Goal: Entertainment & Leisure: Consume media (video, audio)

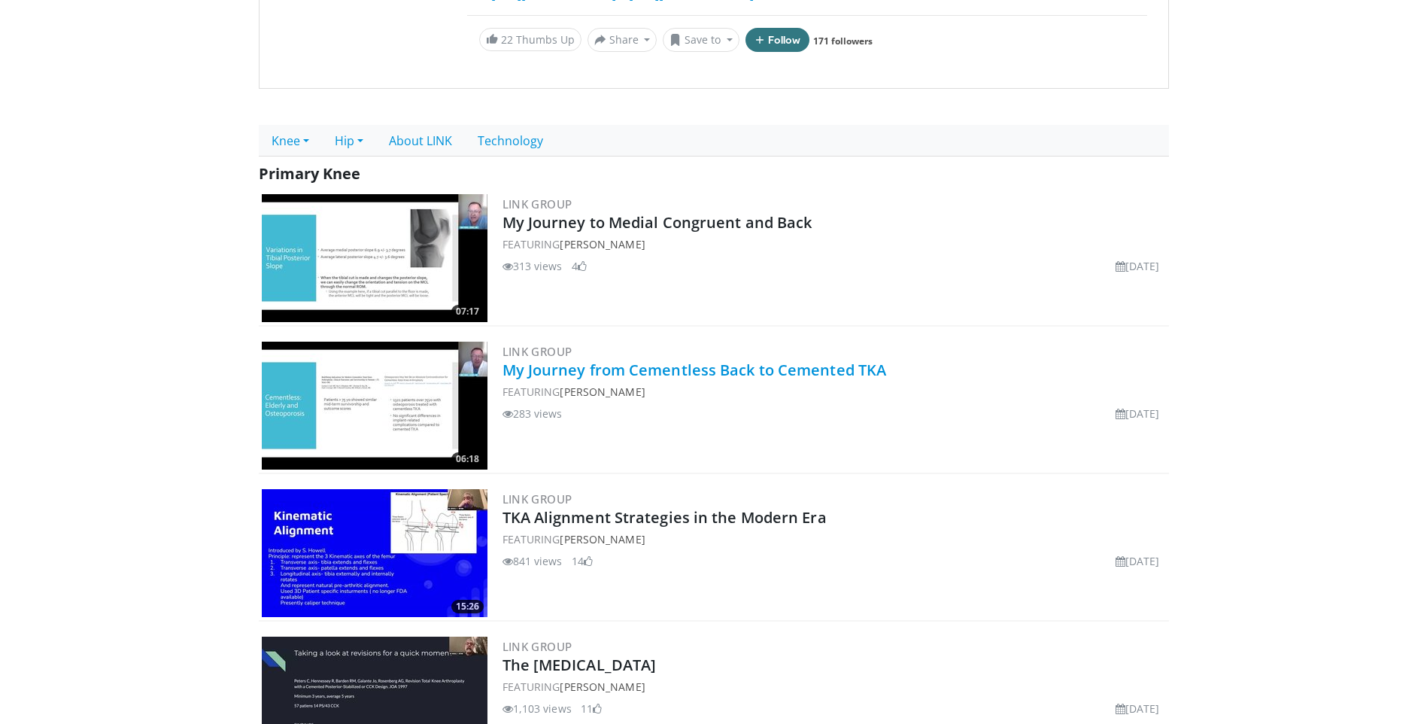
scroll to position [411, 0]
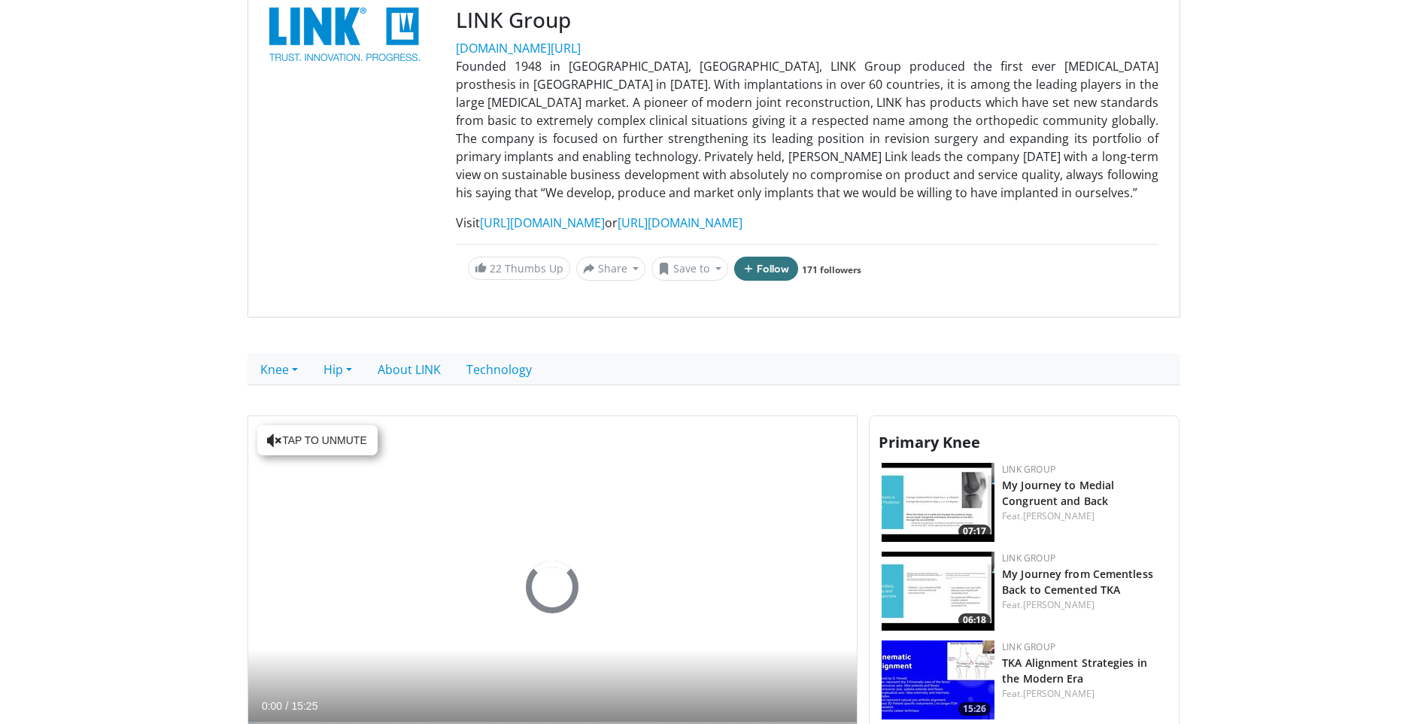
scroll to position [301, 0]
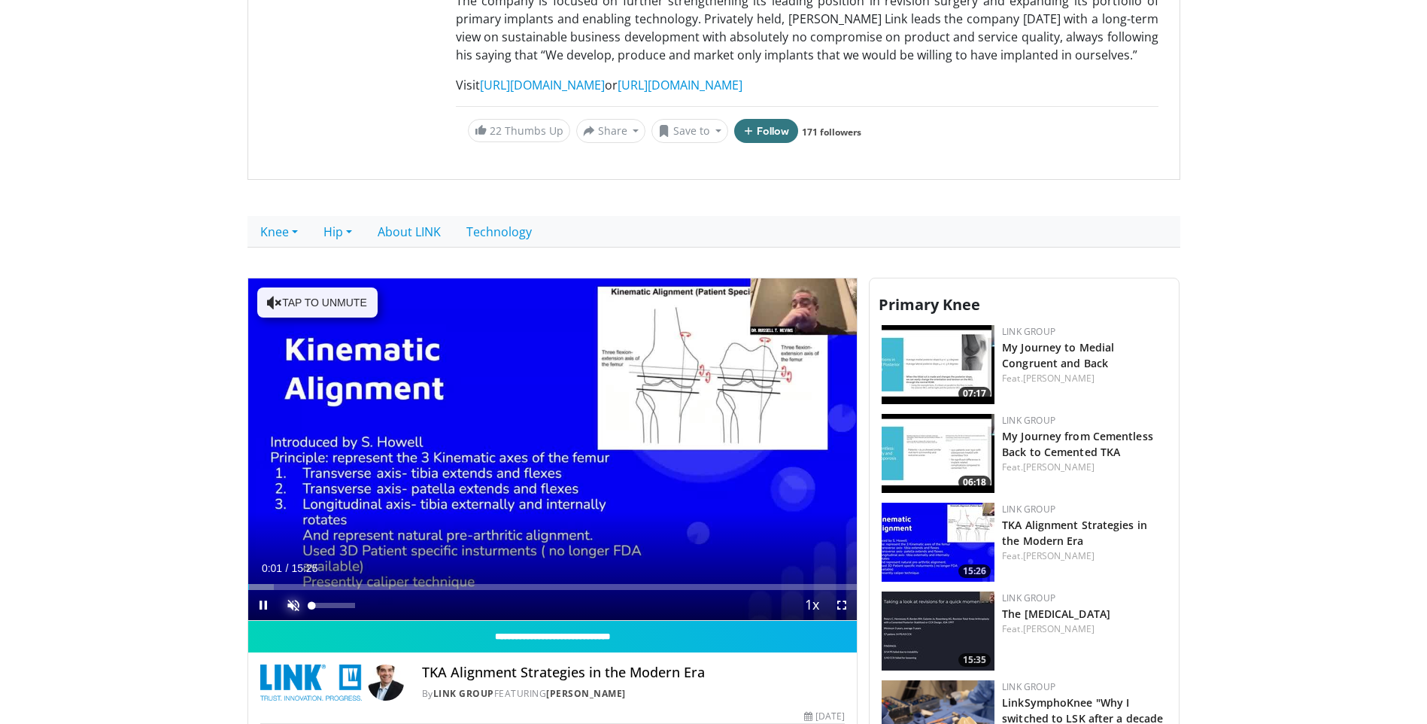
click at [288, 609] on span "Video Player" at bounding box center [293, 605] width 30 height 30
click at [328, 605] on div "37%" at bounding box center [334, 605] width 53 height 30
click at [322, 605] on div "Volume Level" at bounding box center [317, 604] width 10 height 5
click at [848, 606] on span "Video Player" at bounding box center [842, 605] width 30 height 30
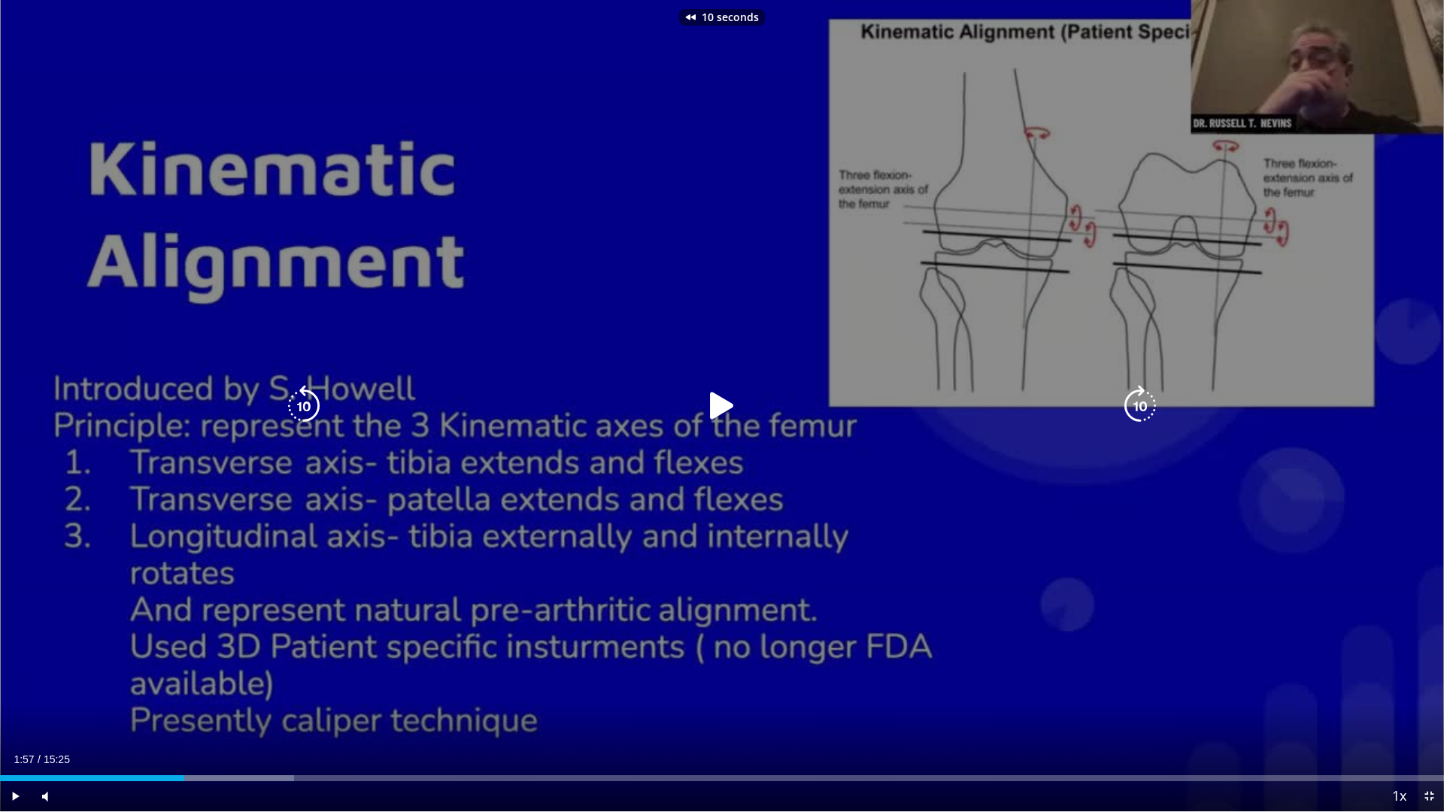
click at [460, 657] on div "10 seconds Tap to unmute" at bounding box center [722, 406] width 1444 height 812
click at [708, 389] on icon "Video Player" at bounding box center [722, 406] width 42 height 42
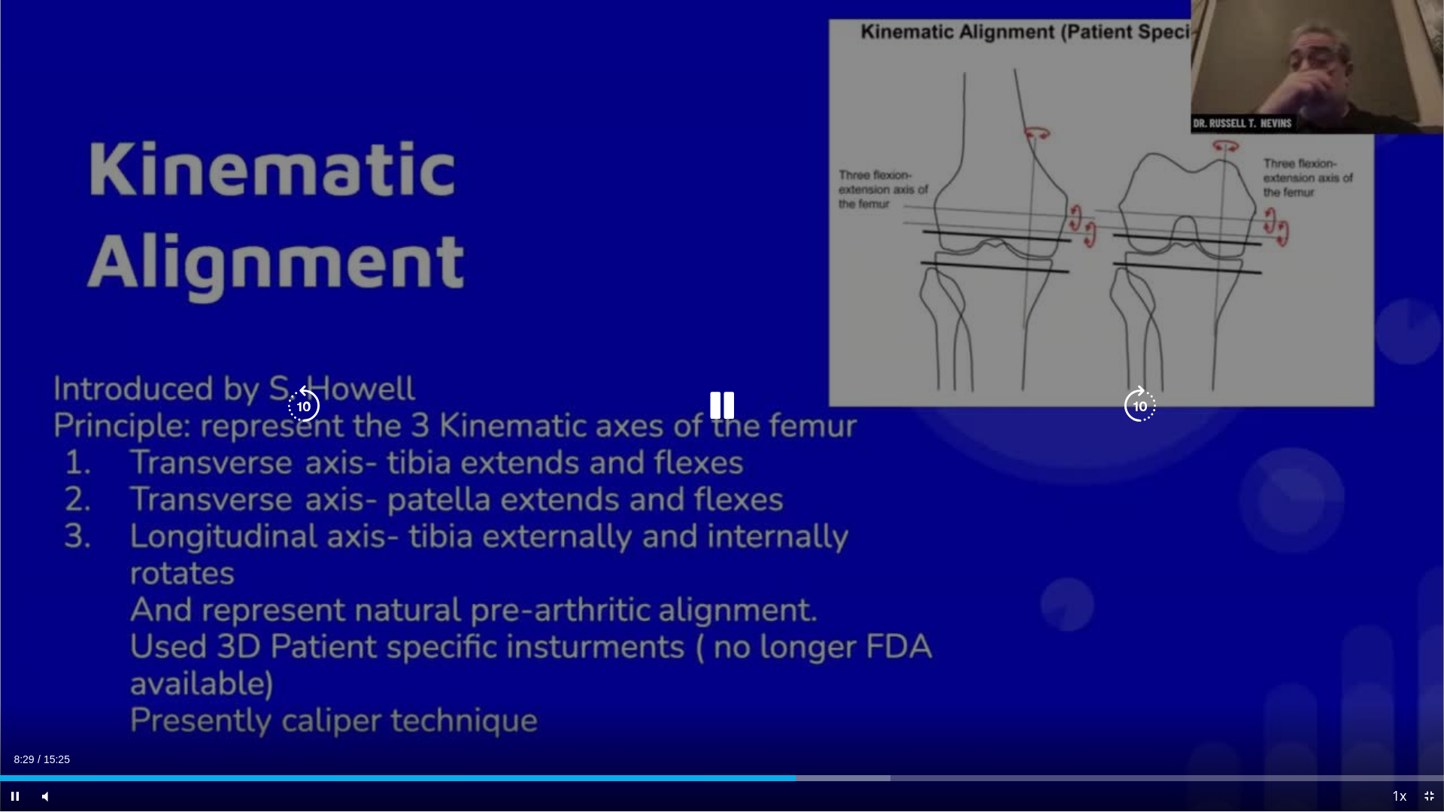
click at [733, 413] on icon "Video Player" at bounding box center [722, 406] width 42 height 42
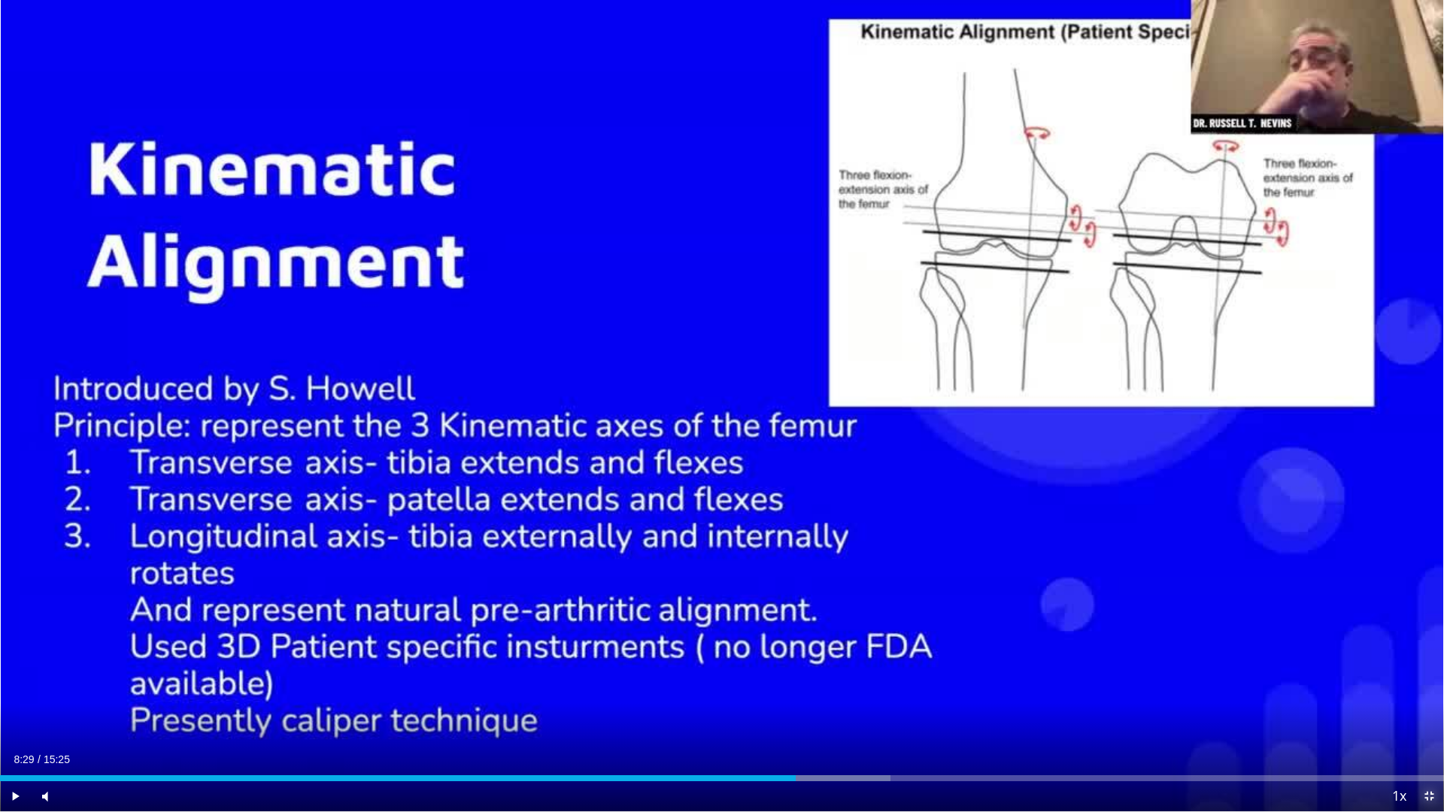
click at [1426, 723] on span "Video Player" at bounding box center [1429, 796] width 30 height 30
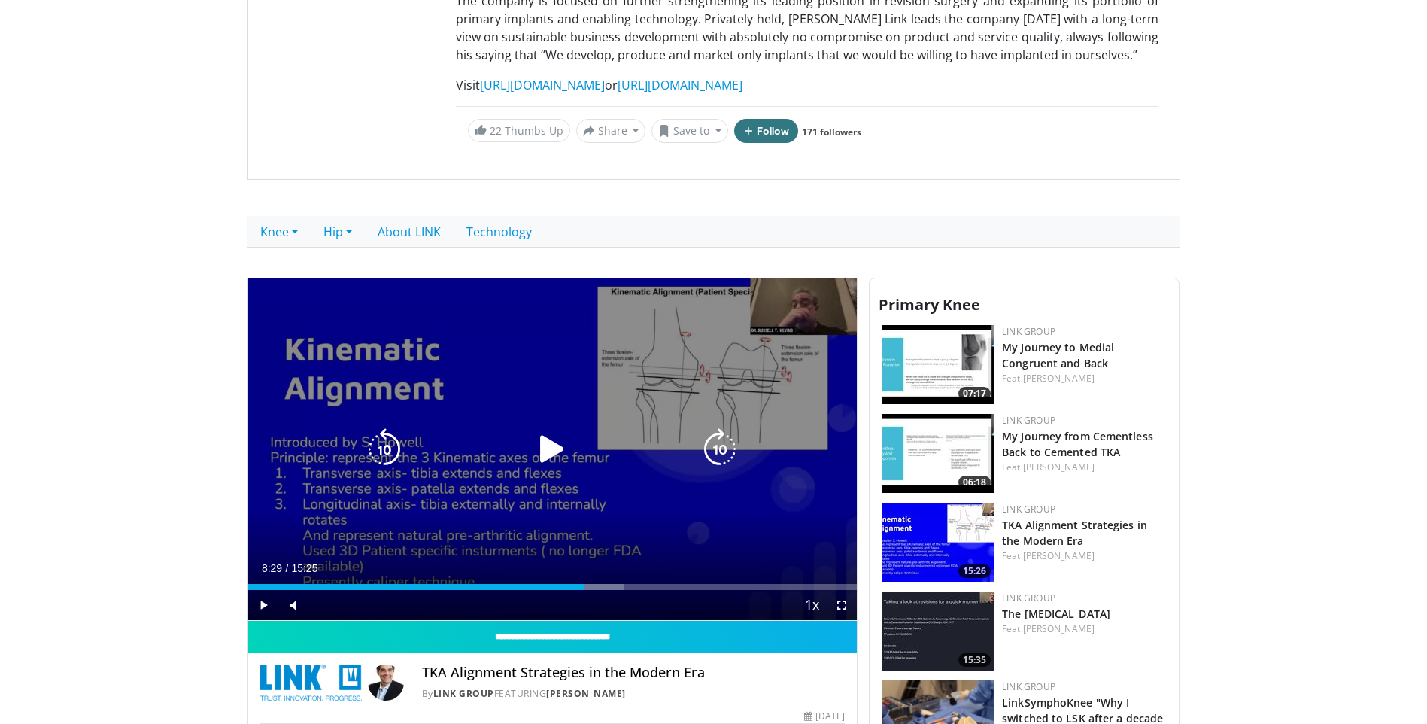
click at [543, 442] on icon "Video Player" at bounding box center [552, 449] width 42 height 42
drag, startPoint x: 843, startPoint y: 602, endPoint x: 846, endPoint y: 657, distance: 55.7
click at [843, 602] on span "Video Player" at bounding box center [842, 605] width 30 height 30
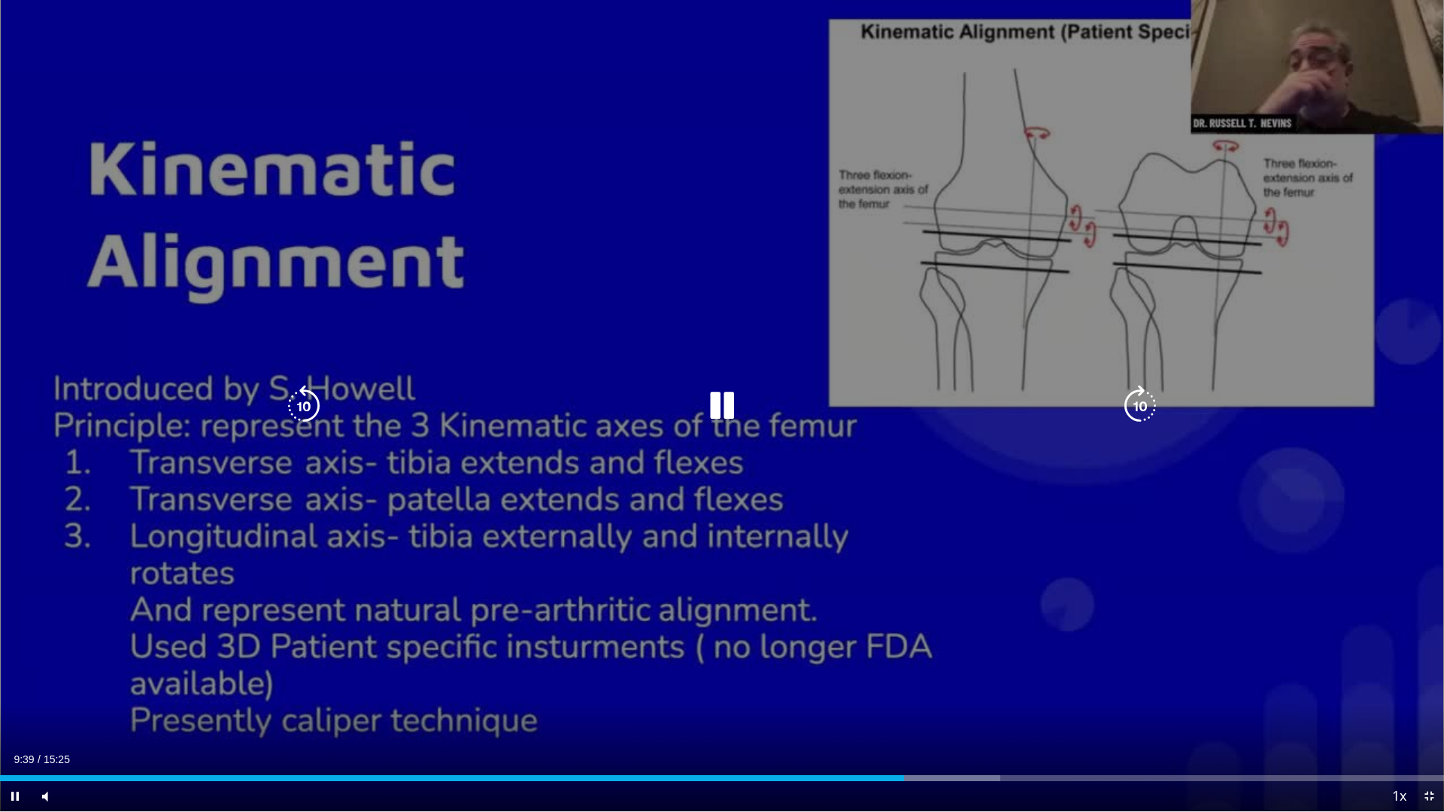
click at [715, 414] on icon "Video Player" at bounding box center [722, 406] width 42 height 42
click at [728, 406] on icon "Video Player" at bounding box center [722, 406] width 42 height 42
click at [727, 406] on icon "Video Player" at bounding box center [722, 406] width 42 height 42
click at [514, 354] on div "10 seconds Tap to unmute" at bounding box center [722, 406] width 1444 height 812
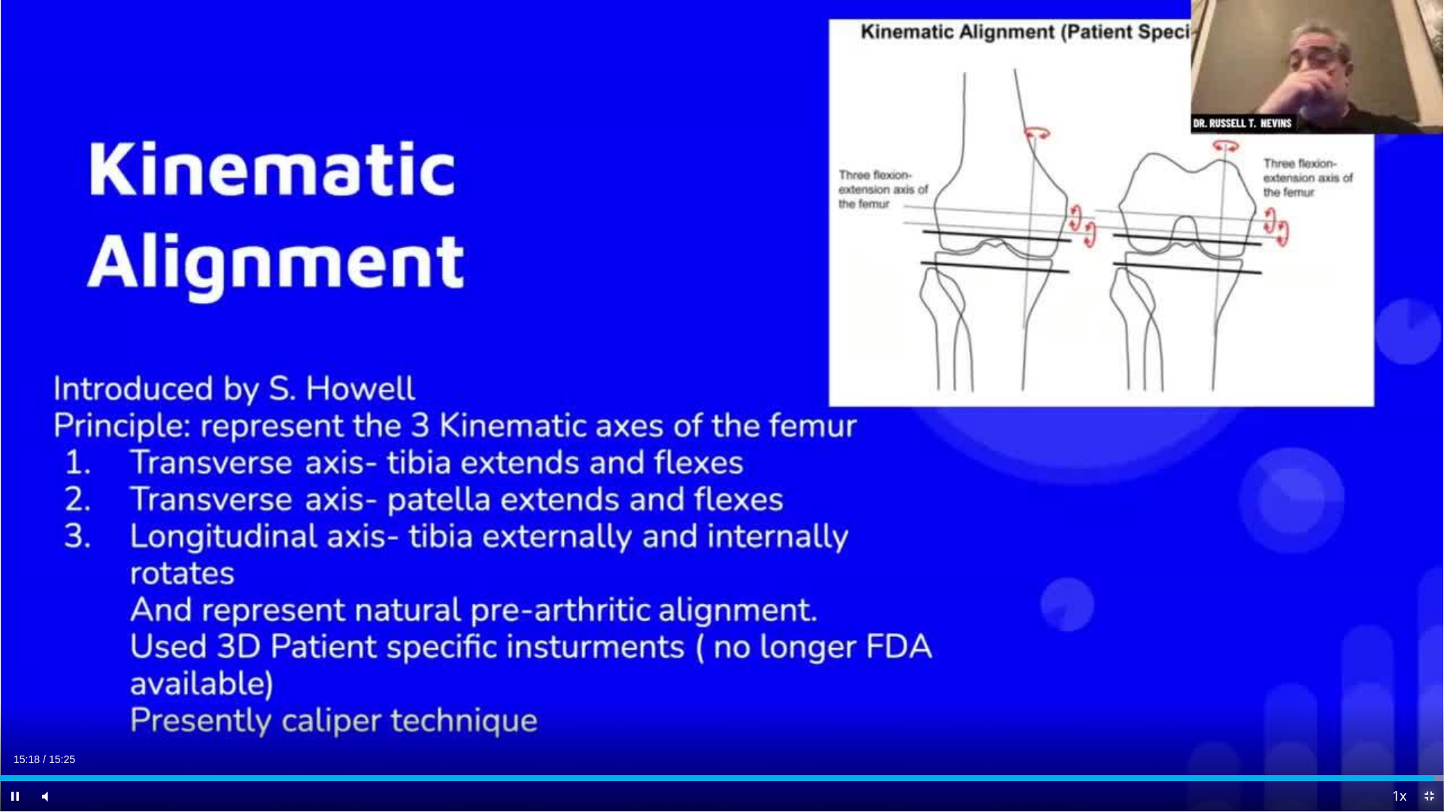
click at [1424, 723] on span "Video Player" at bounding box center [1429, 796] width 30 height 30
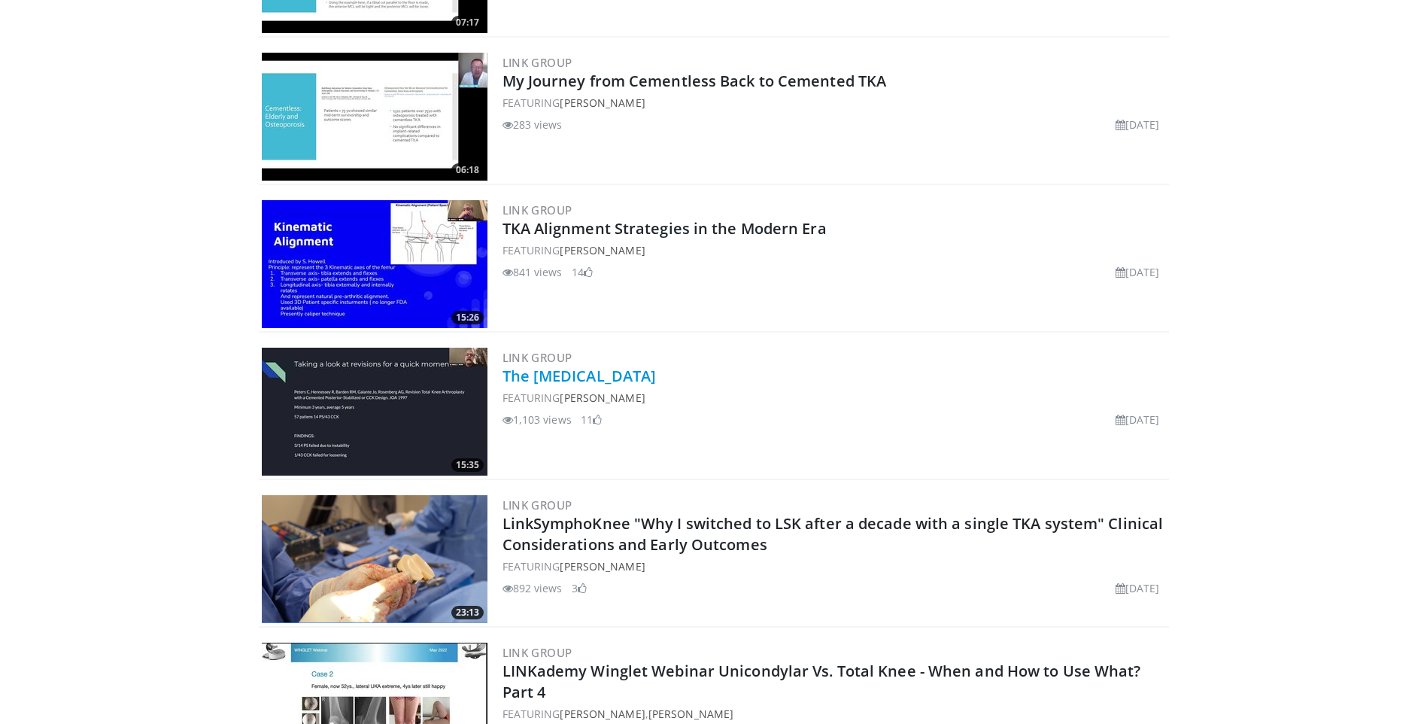
scroll to position [712, 0]
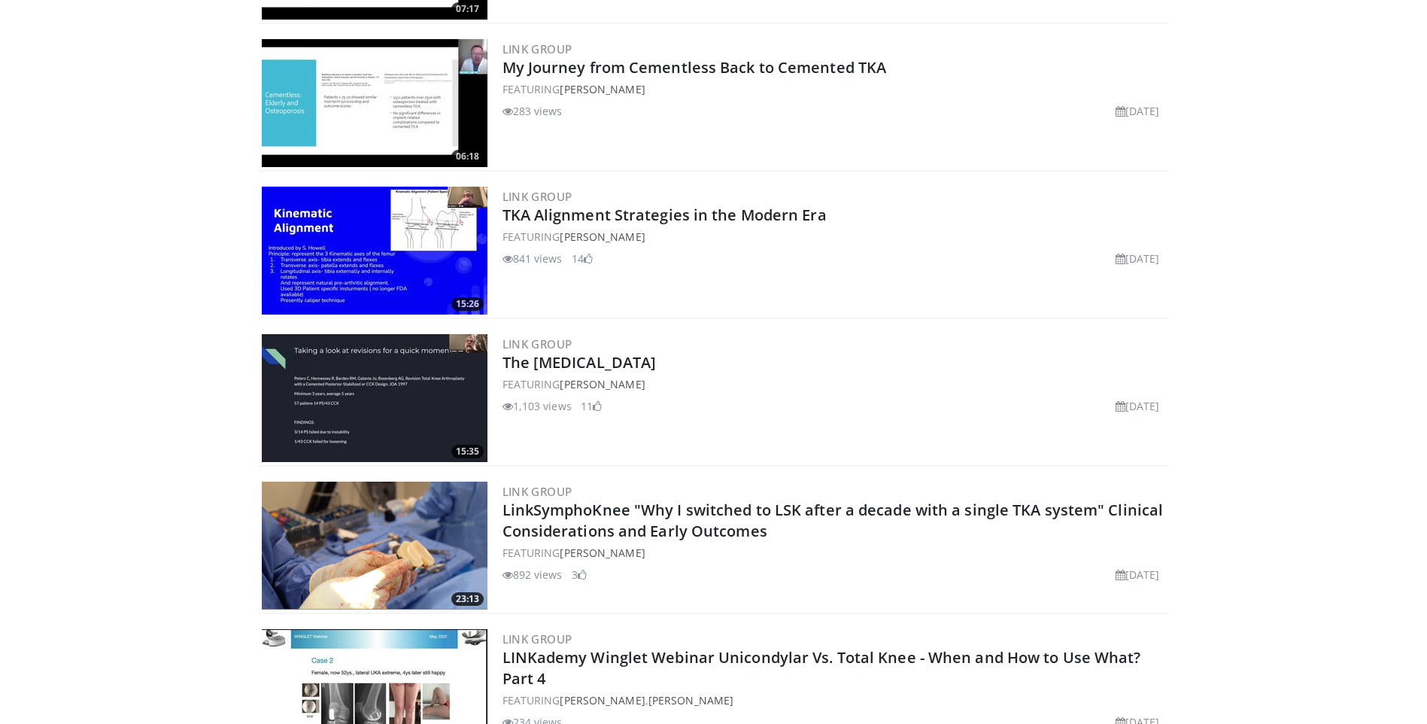
drag, startPoint x: 739, startPoint y: 631, endPoint x: 778, endPoint y: 331, distance: 302.6
click at [778, 337] on h3 "LINK Group" at bounding box center [833, 344] width 663 height 14
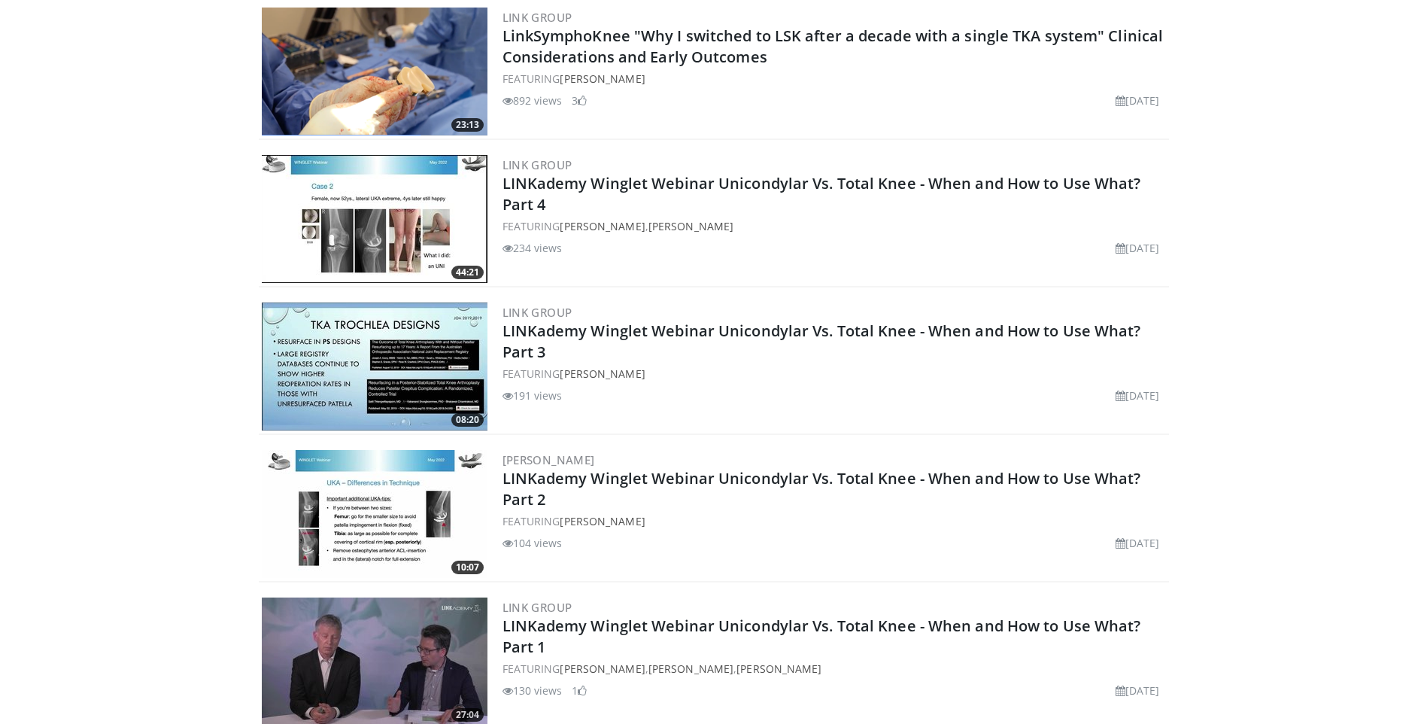
scroll to position [1239, 0]
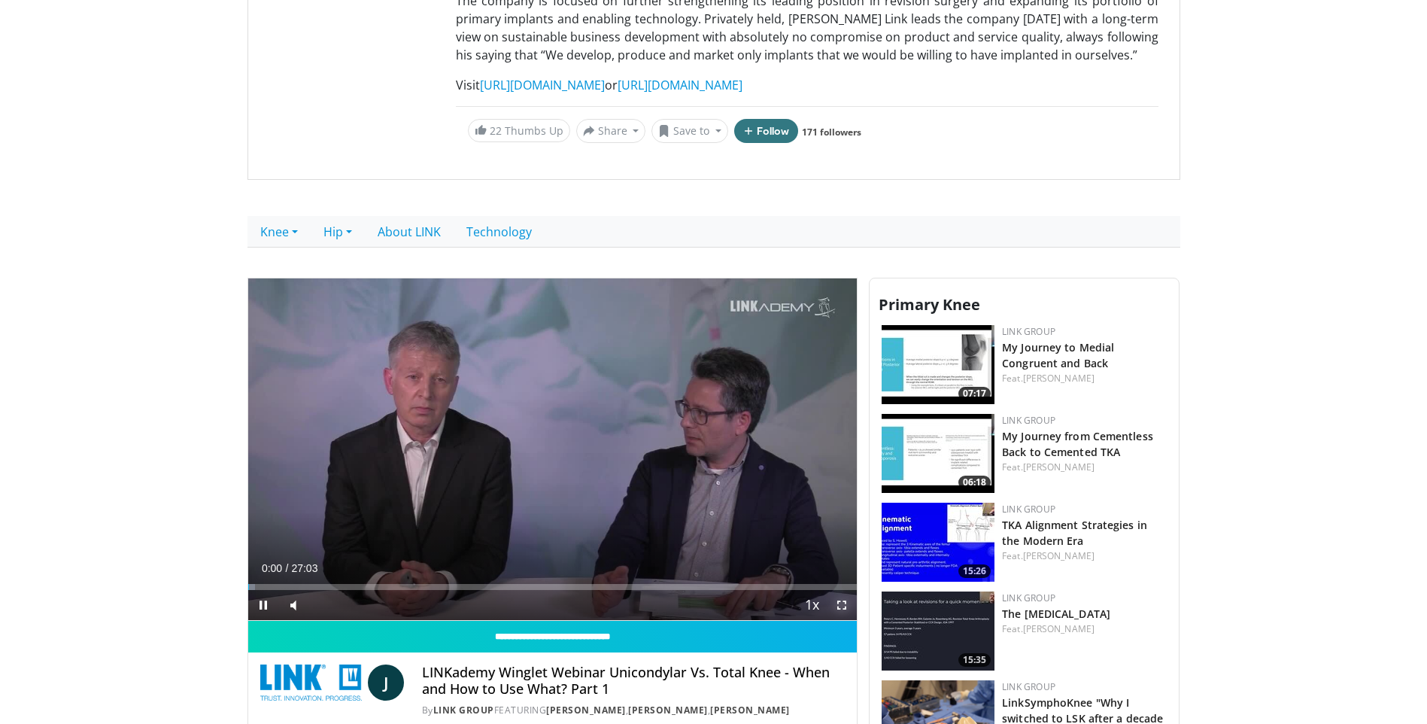
click at [842, 605] on span "Video Player" at bounding box center [842, 605] width 30 height 30
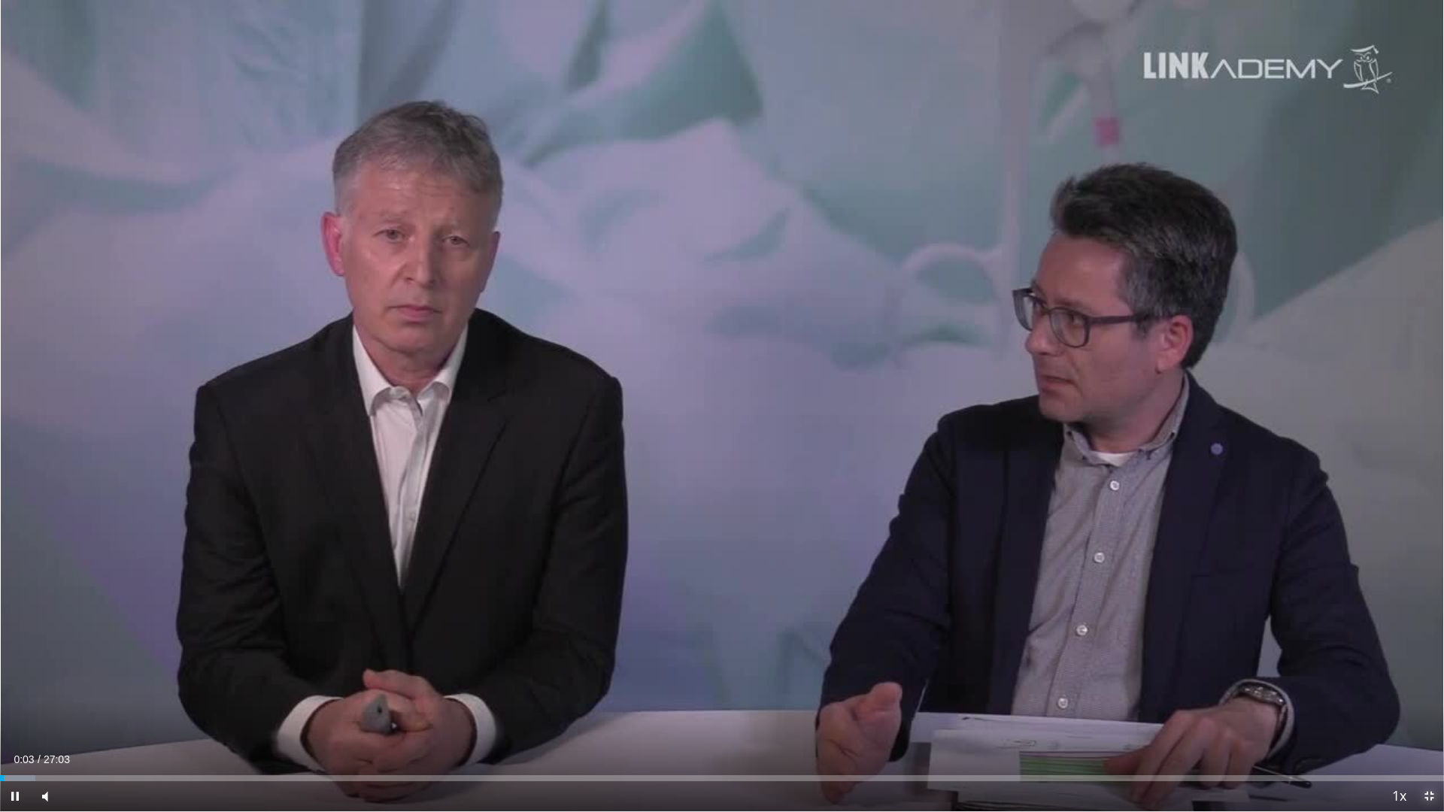
click at [1426, 723] on span "Video Player" at bounding box center [1429, 796] width 30 height 30
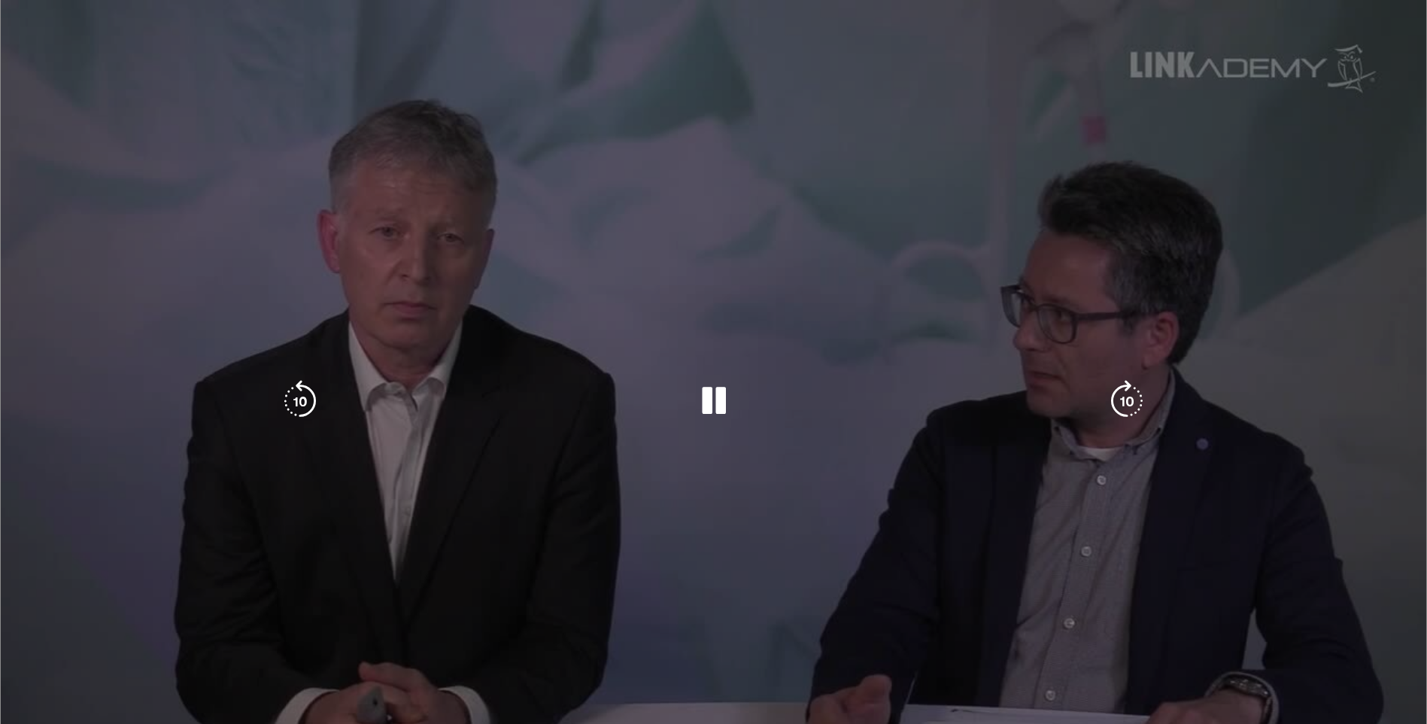
scroll to position [451, 0]
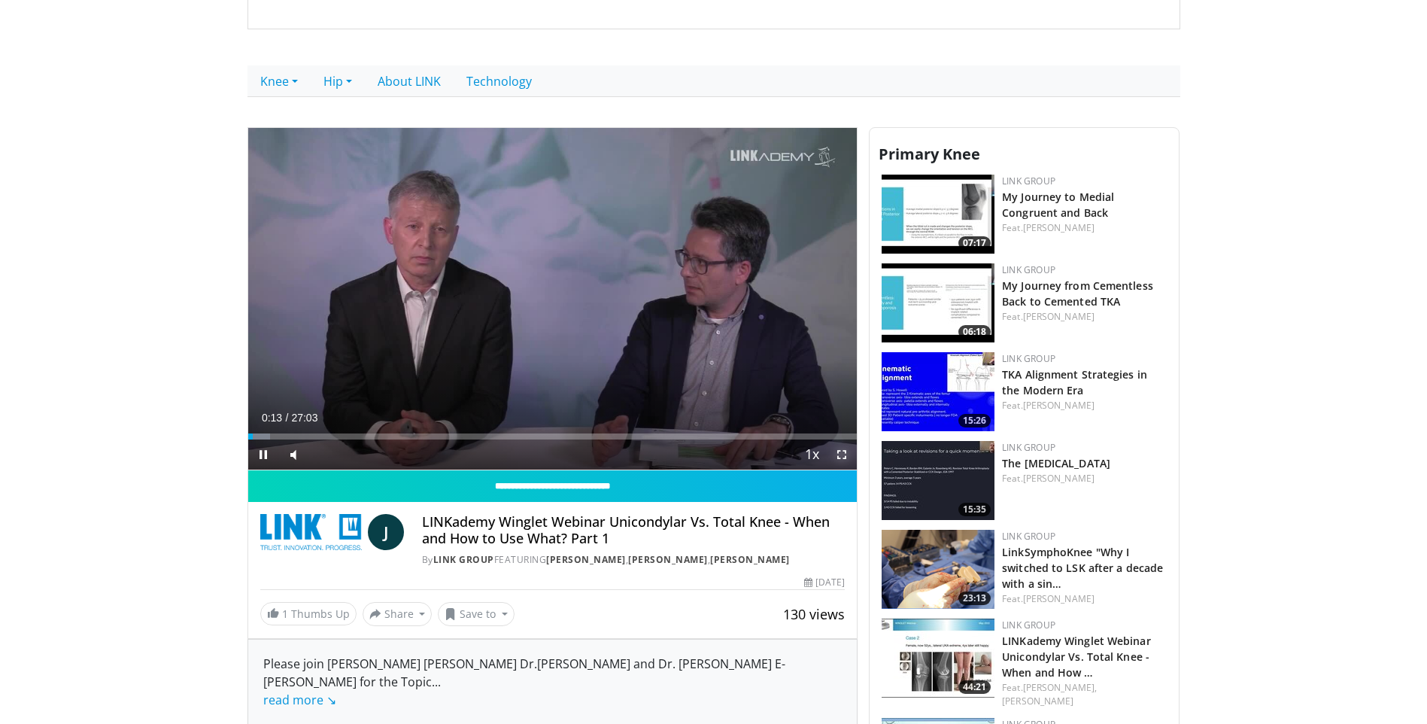
click at [839, 453] on span "Video Player" at bounding box center [842, 454] width 30 height 30
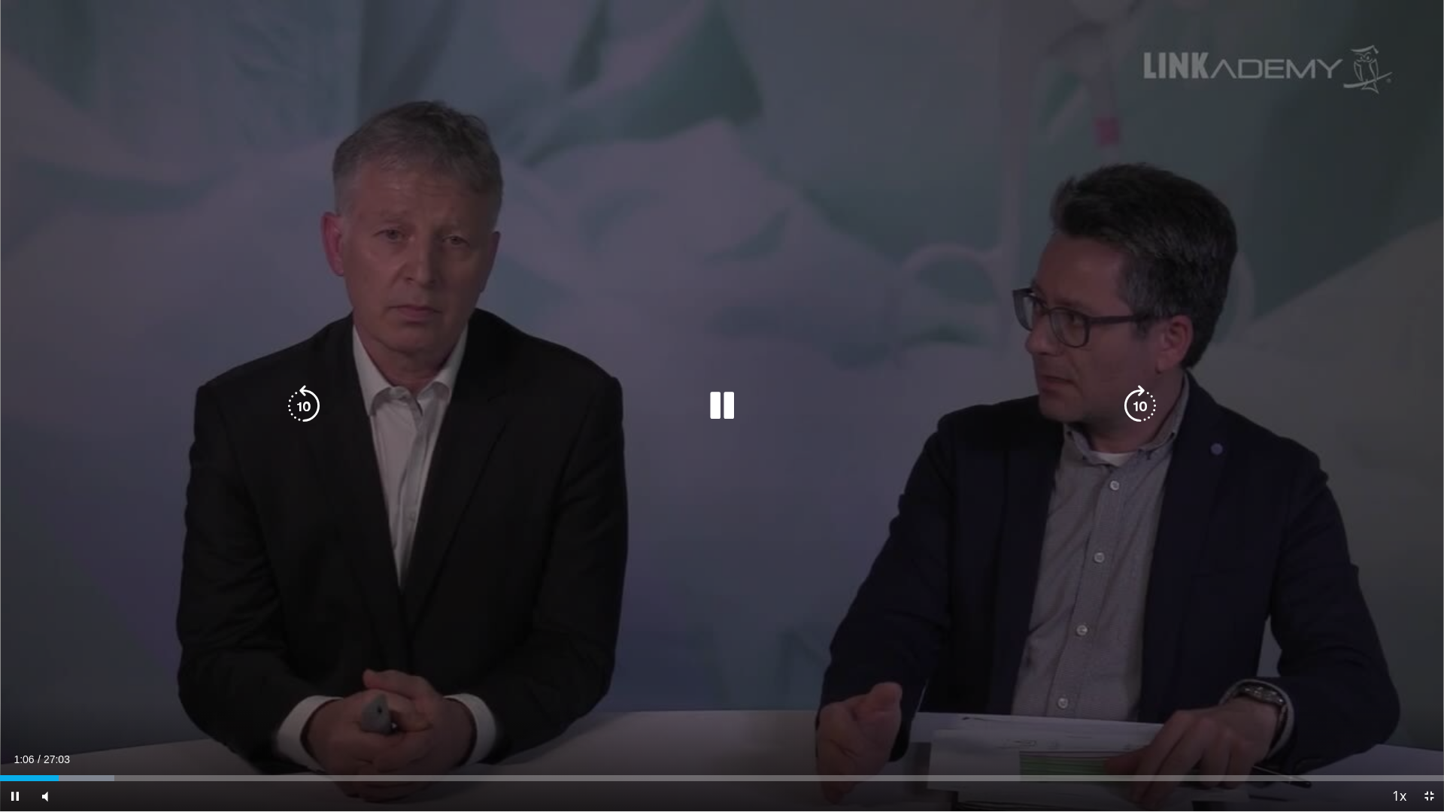
click at [696, 403] on div "Video Player" at bounding box center [722, 406] width 866 height 30
click at [712, 410] on icon "Video Player" at bounding box center [722, 406] width 42 height 42
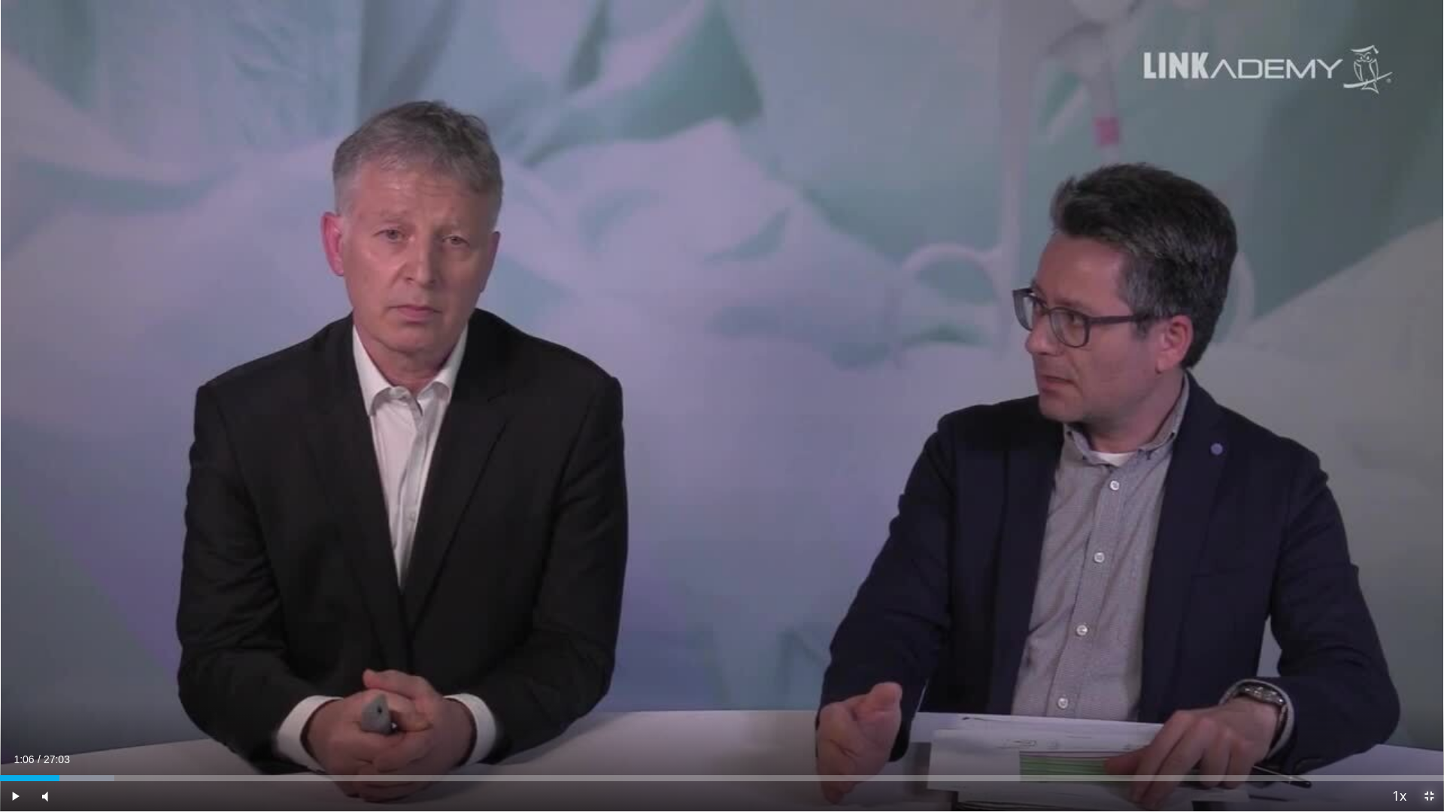
click at [1426, 723] on span "Video Player" at bounding box center [1429, 796] width 30 height 30
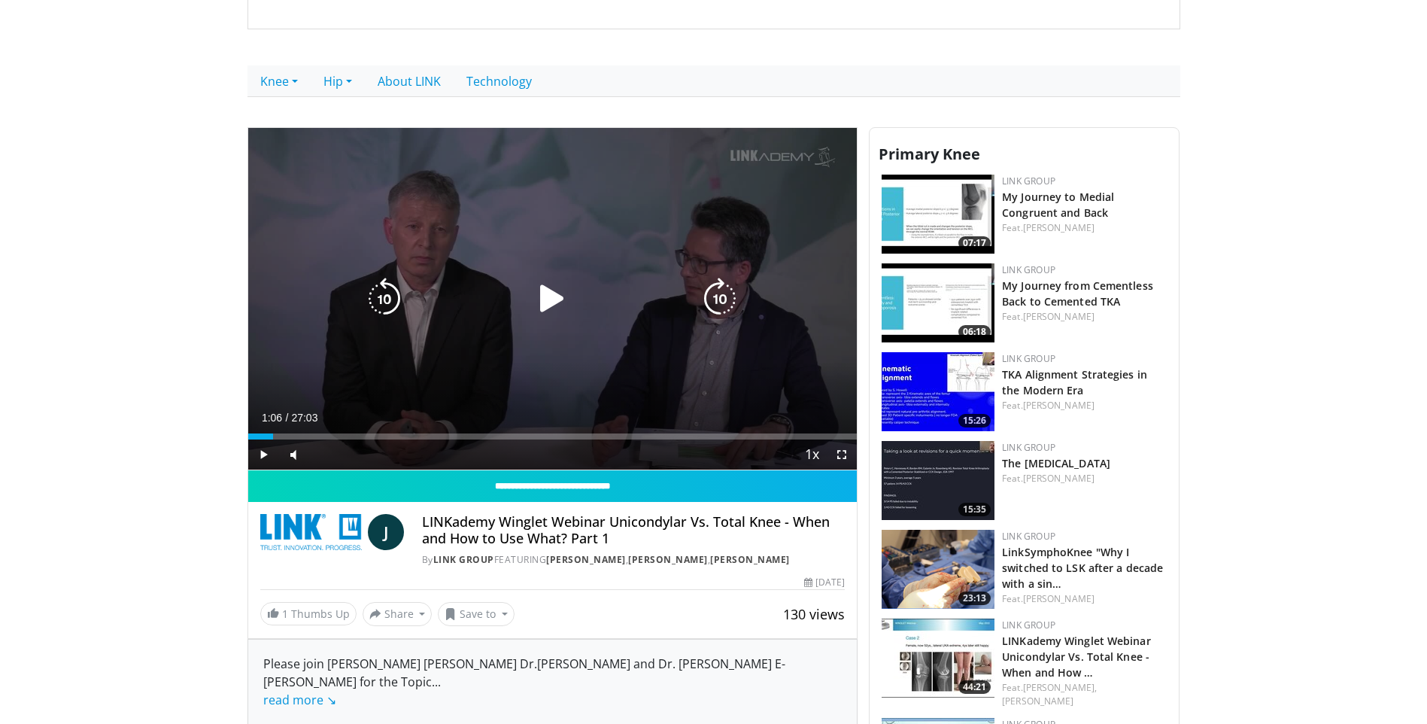
click at [592, 253] on div "30 seconds Tap to unmute" at bounding box center [552, 299] width 609 height 342
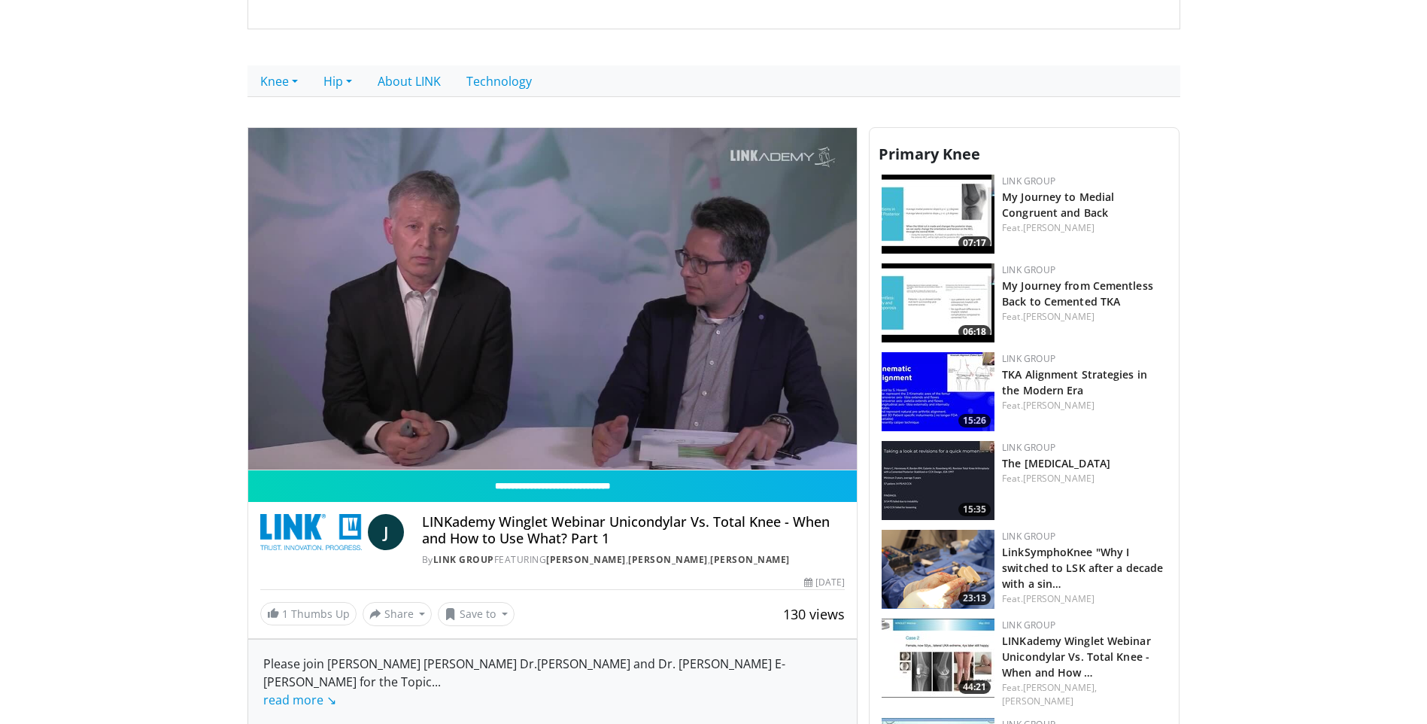
click at [323, 437] on video-js "**********" at bounding box center [552, 299] width 609 height 343
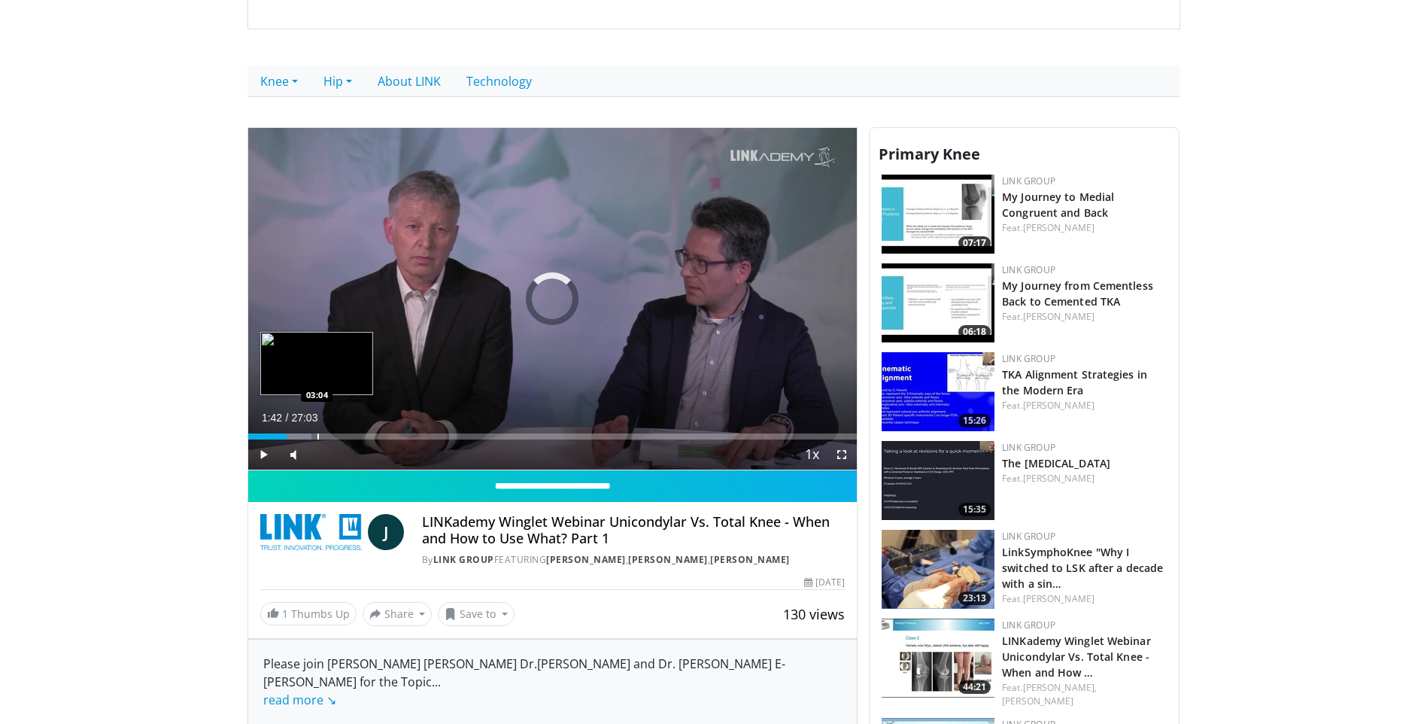
click at [317, 435] on div "Progress Bar" at bounding box center [318, 436] width 2 height 6
click at [842, 460] on span "Video Player" at bounding box center [842, 454] width 30 height 30
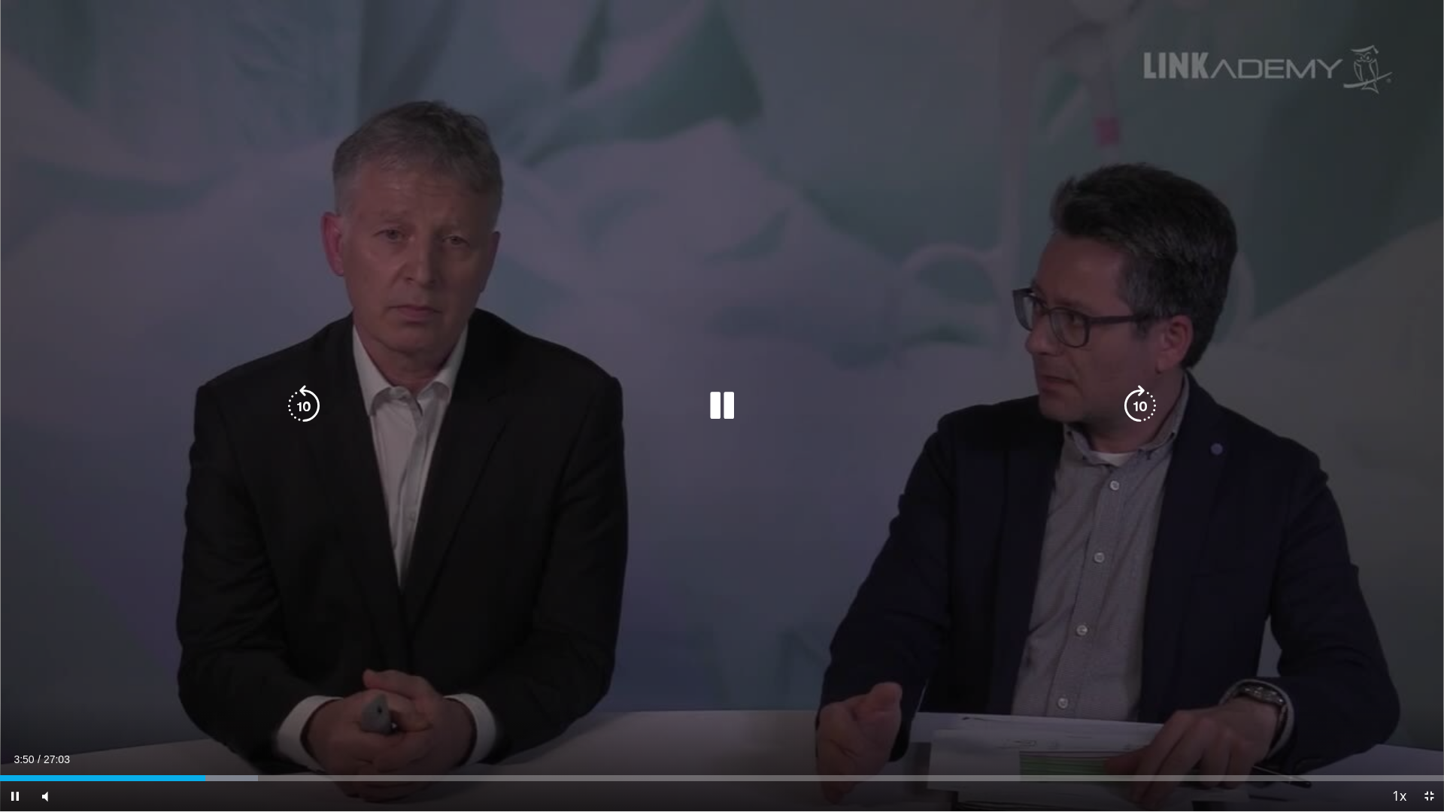
click at [702, 404] on icon "Video Player" at bounding box center [722, 406] width 42 height 42
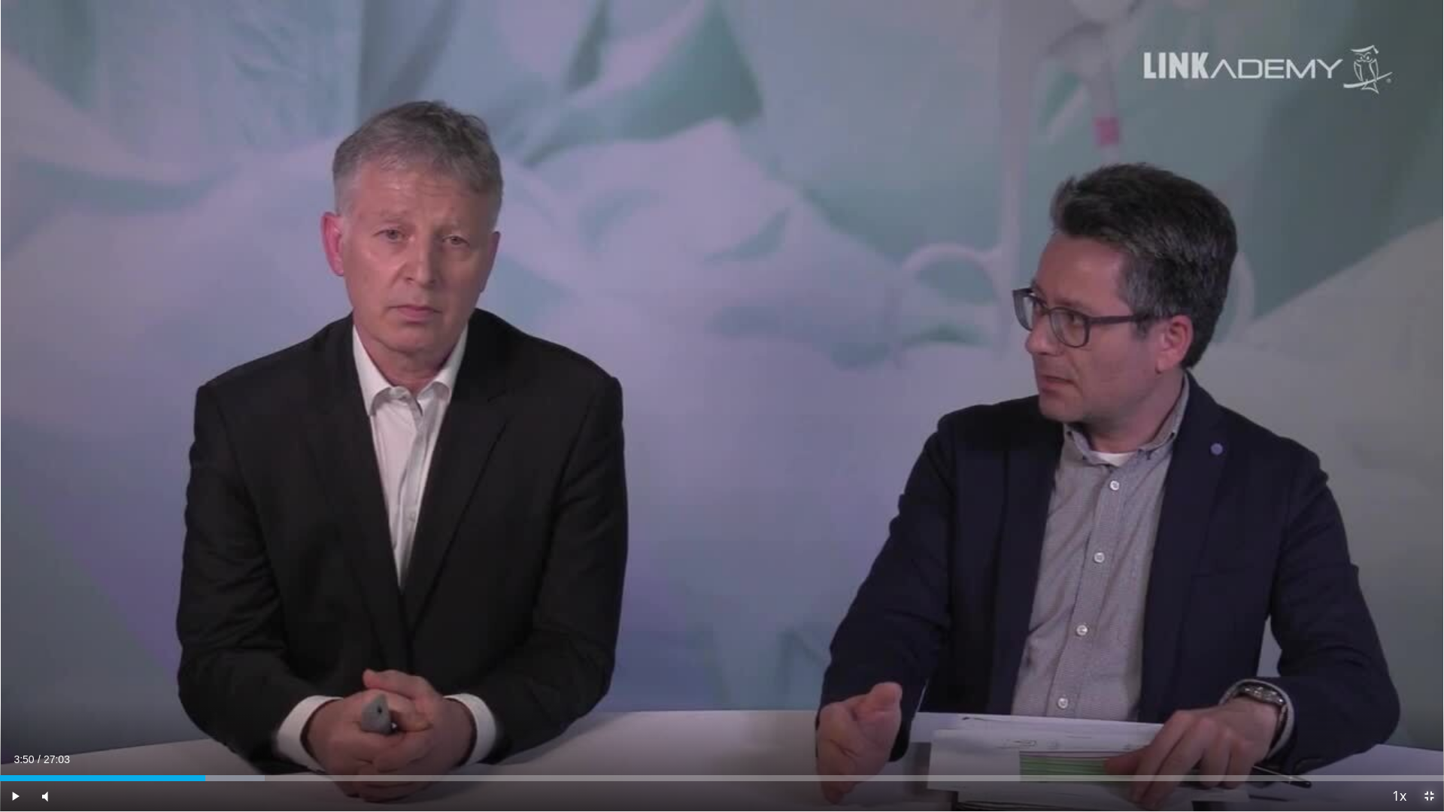
click at [1423, 723] on span "Video Player" at bounding box center [1429, 796] width 30 height 30
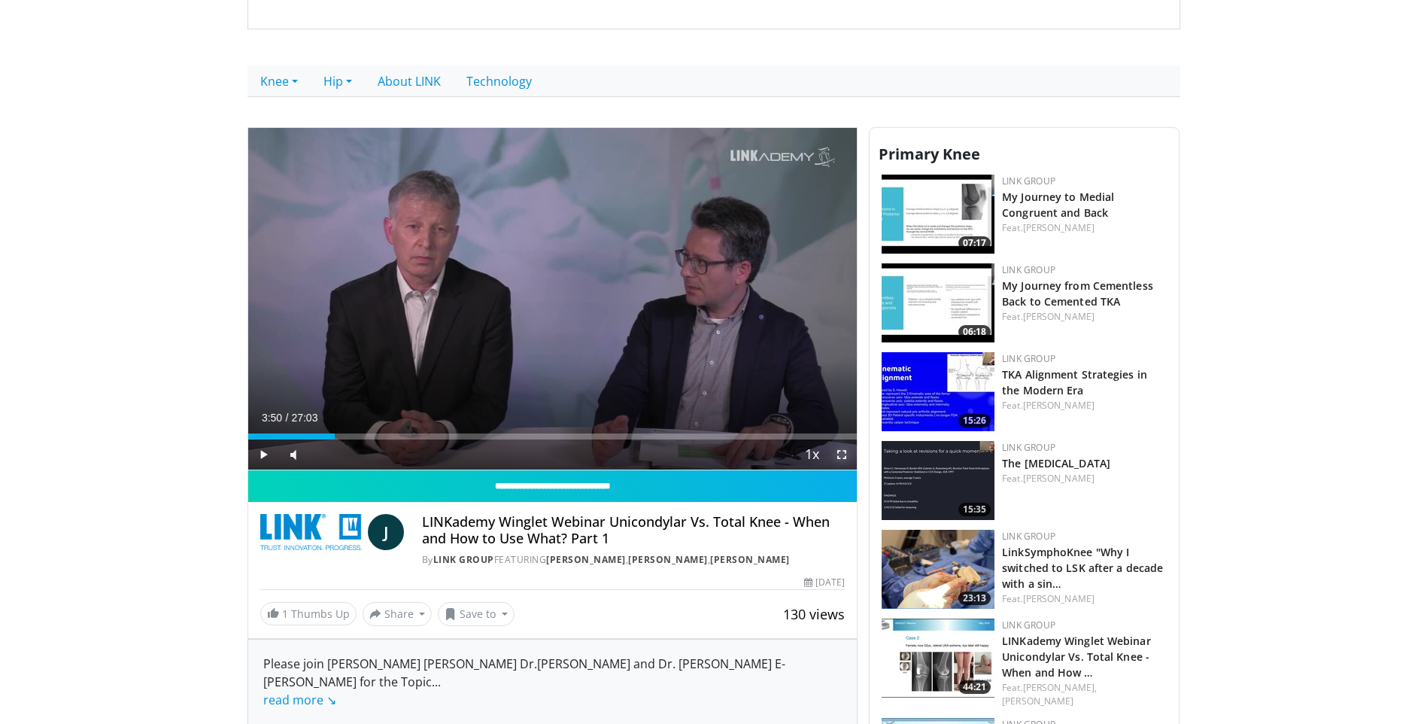
click at [843, 447] on span "Video Player" at bounding box center [842, 454] width 30 height 30
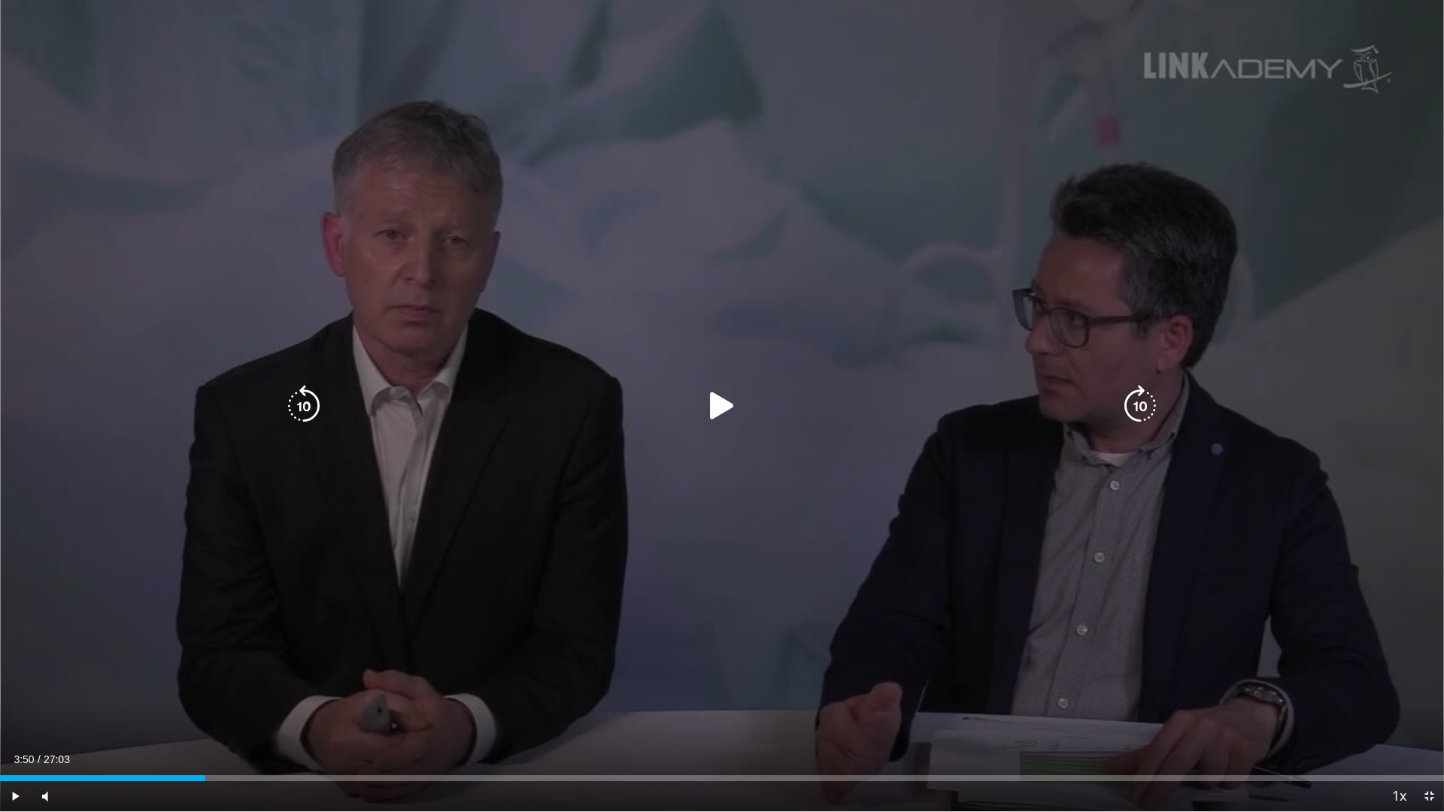
click at [709, 409] on icon "Video Player" at bounding box center [722, 406] width 42 height 42
click at [700, 408] on div "Video Player" at bounding box center [722, 406] width 866 height 30
click at [713, 408] on icon "Video Player" at bounding box center [722, 406] width 42 height 42
click at [721, 416] on icon "Video Player" at bounding box center [722, 406] width 42 height 42
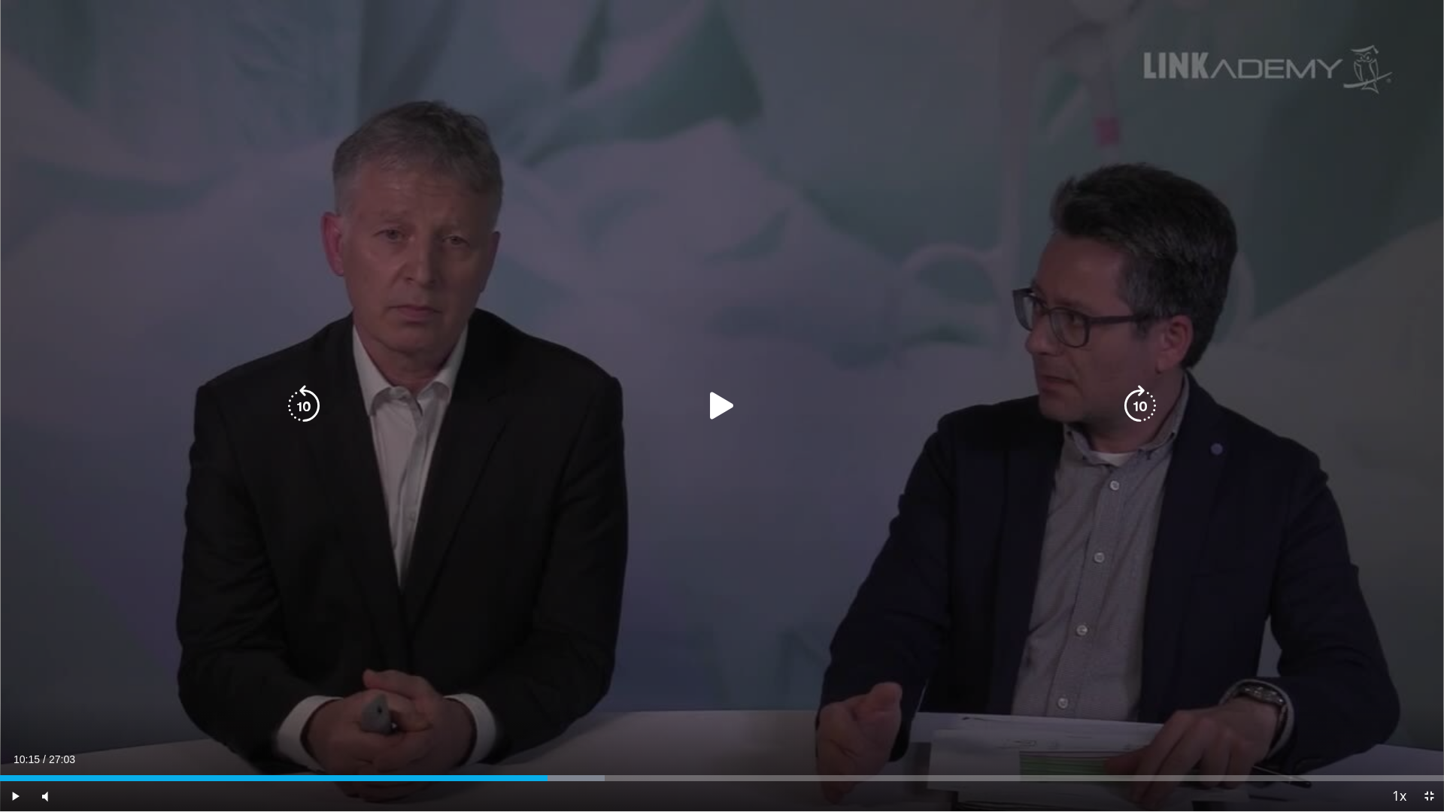
click at [721, 416] on icon "Video Player" at bounding box center [722, 406] width 42 height 42
click at [311, 406] on icon "Video Player" at bounding box center [304, 406] width 42 height 42
click at [312, 417] on icon "Video Player" at bounding box center [304, 406] width 42 height 42
click at [307, 405] on icon "Video Player" at bounding box center [304, 406] width 42 height 42
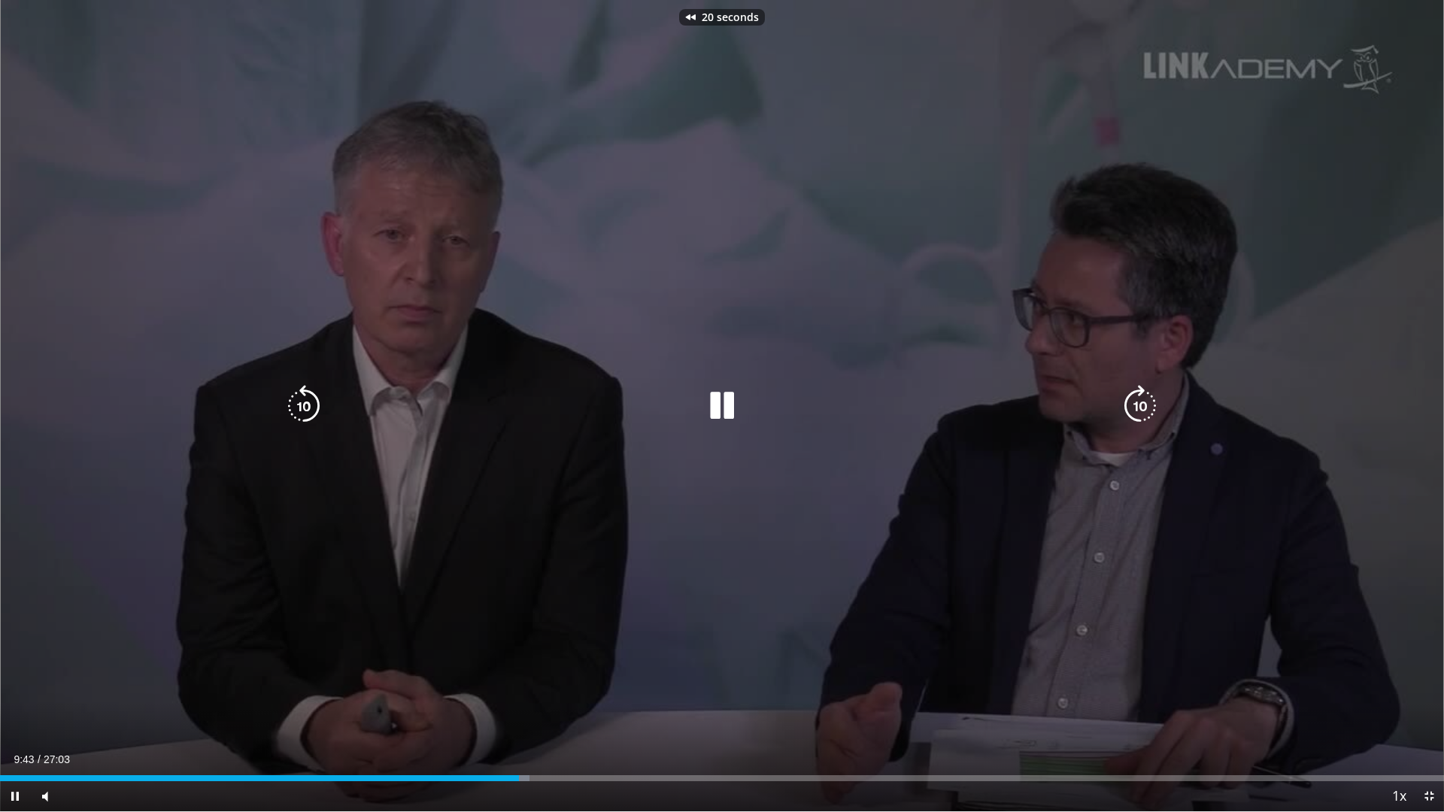
click at [307, 405] on icon "Video Player" at bounding box center [304, 406] width 42 height 42
click at [309, 399] on icon "Video Player" at bounding box center [304, 406] width 42 height 42
click at [729, 401] on icon "Video Player" at bounding box center [722, 406] width 42 height 42
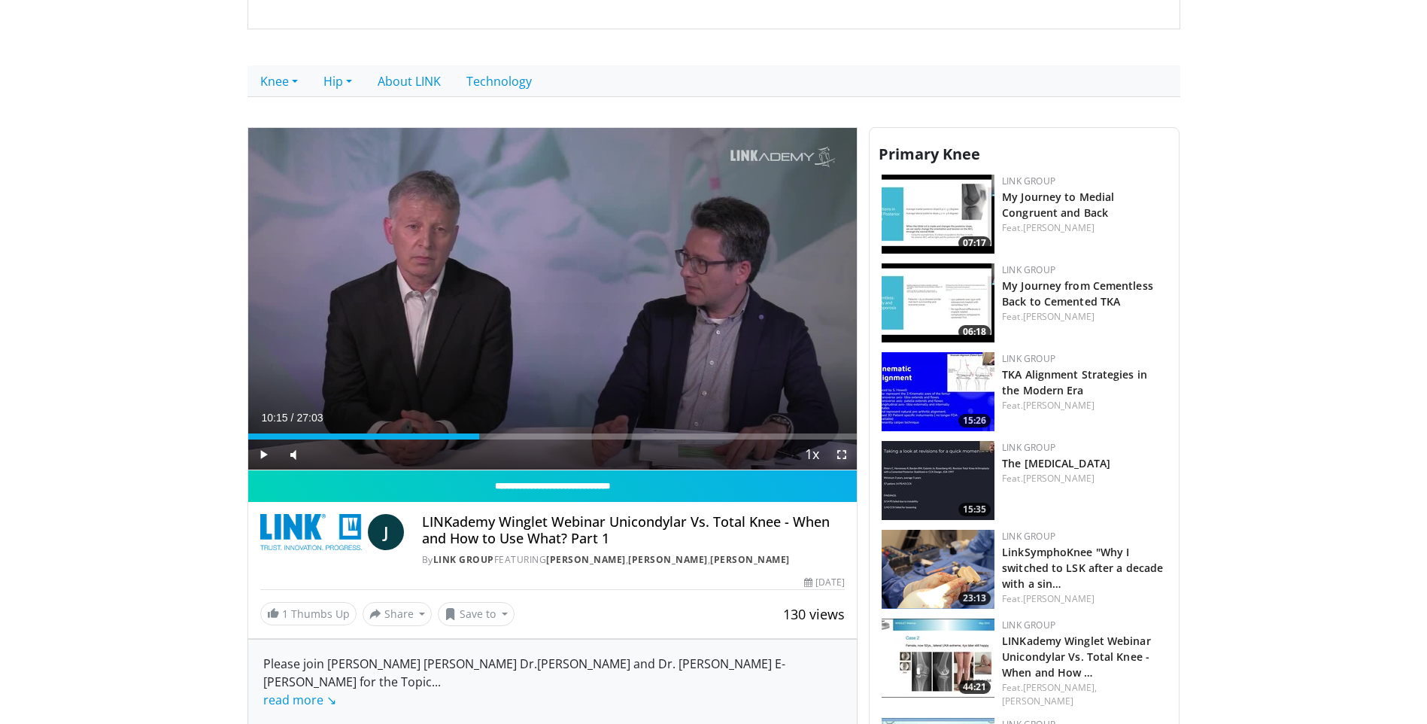
click at [850, 457] on span "Video Player" at bounding box center [842, 454] width 30 height 30
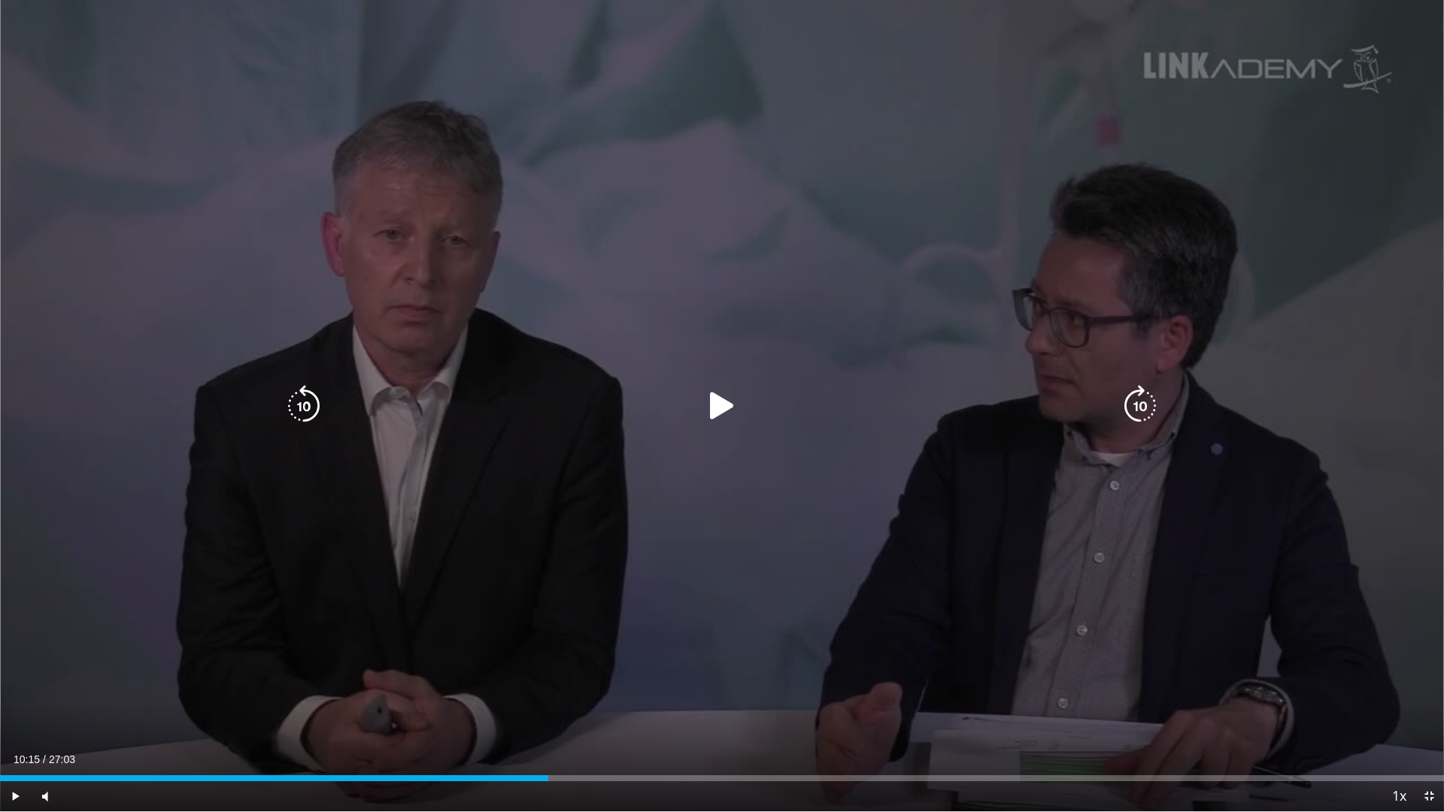
click at [723, 410] on icon "Video Player" at bounding box center [722, 406] width 42 height 42
click at [710, 411] on icon "Video Player" at bounding box center [722, 406] width 42 height 42
click at [708, 402] on icon "Video Player" at bounding box center [722, 406] width 42 height 42
click at [722, 408] on icon "Video Player" at bounding box center [722, 406] width 42 height 42
click at [737, 408] on icon "Video Player" at bounding box center [722, 406] width 42 height 42
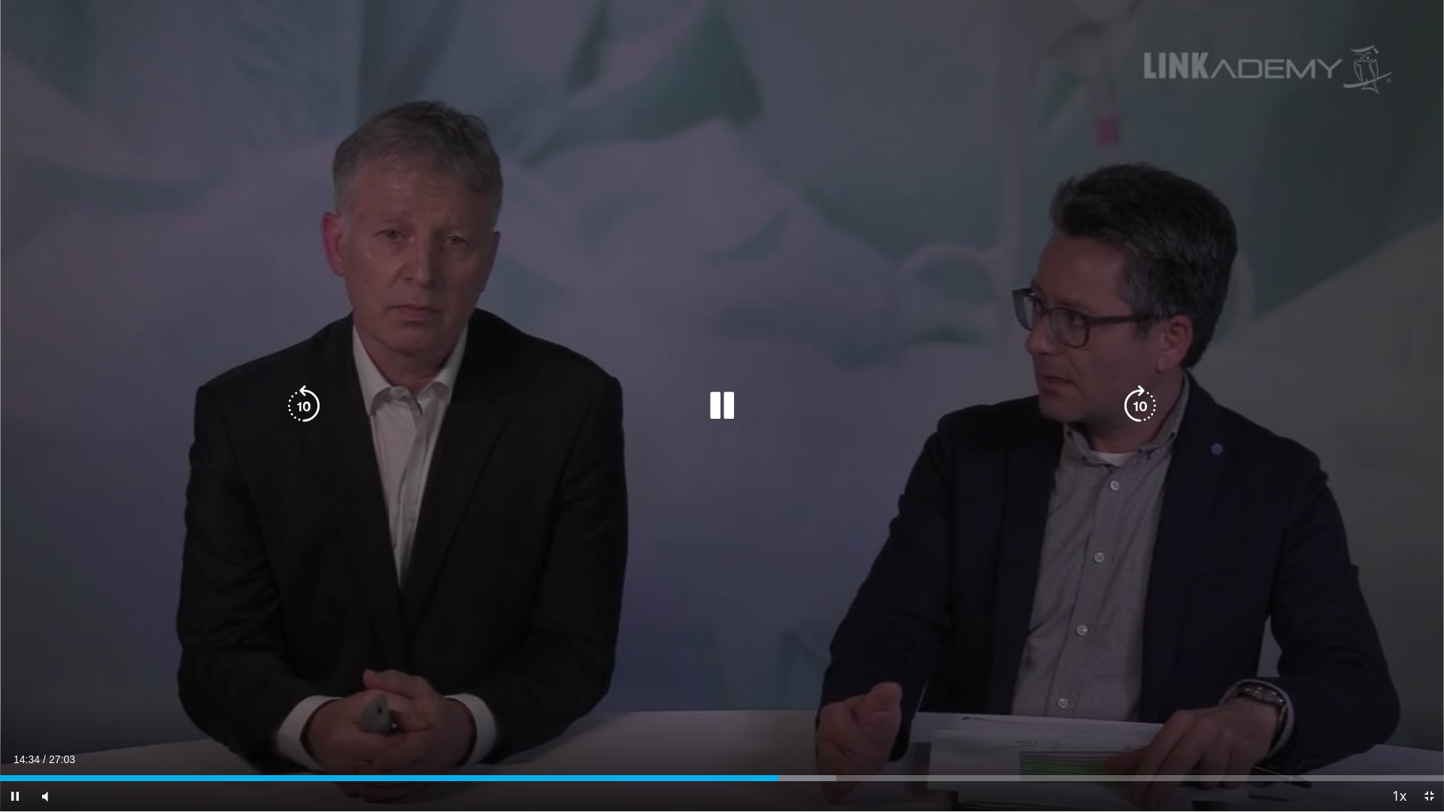
click at [710, 412] on icon "Video Player" at bounding box center [722, 406] width 42 height 42
click at [748, 411] on div "Video Player" at bounding box center [722, 406] width 866 height 30
click at [719, 411] on icon "Video Player" at bounding box center [722, 406] width 42 height 42
click at [713, 414] on icon "Video Player" at bounding box center [722, 406] width 42 height 42
click at [706, 422] on icon "Video Player" at bounding box center [722, 406] width 42 height 42
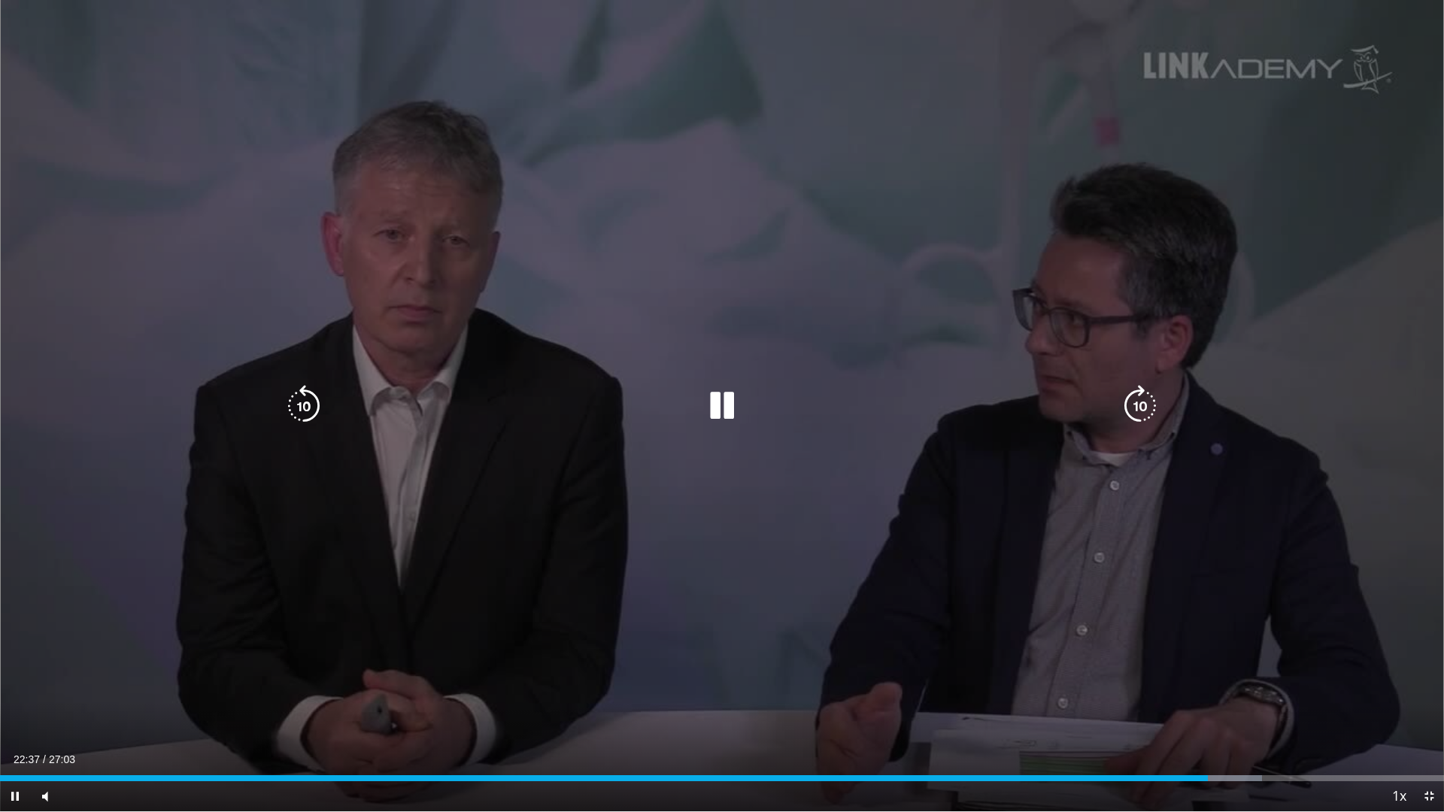
click at [745, 416] on div "Video Player" at bounding box center [722, 406] width 866 height 30
click at [724, 414] on icon "Video Player" at bounding box center [722, 406] width 42 height 42
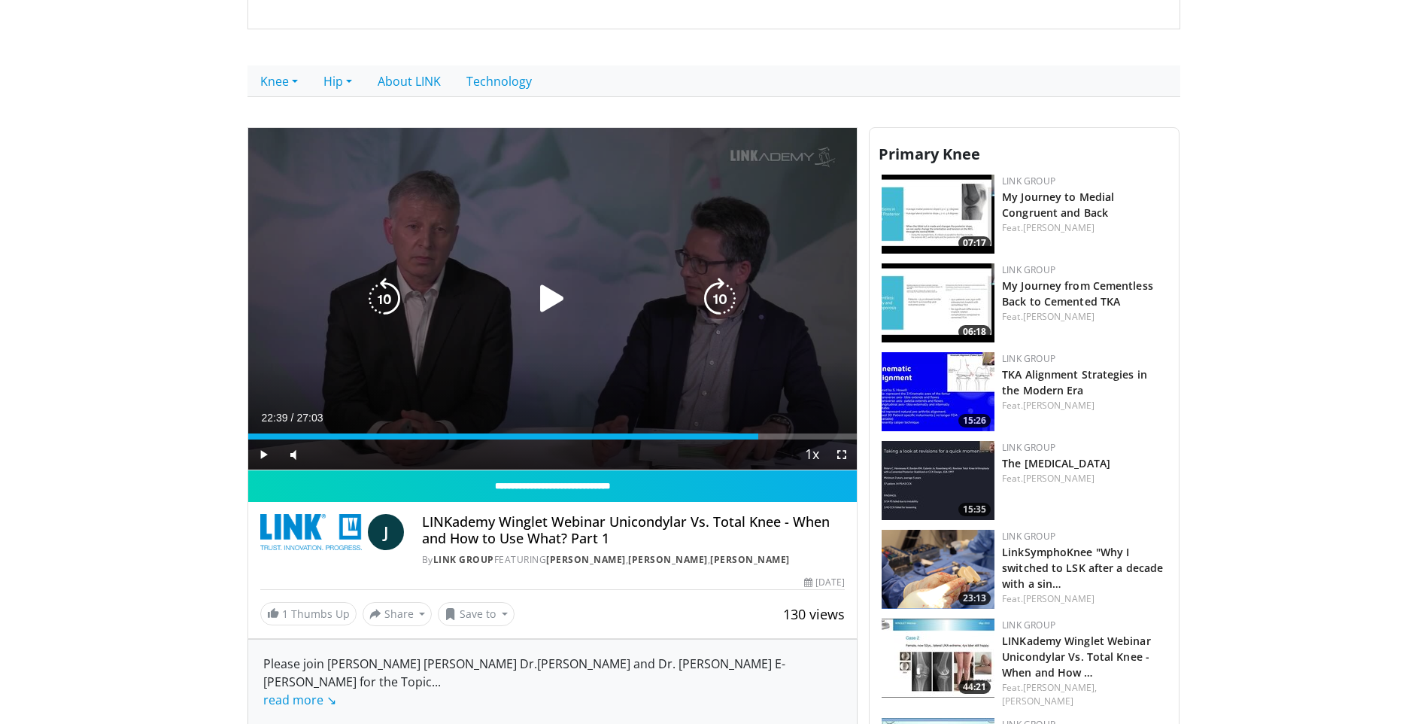
click at [542, 299] on icon "Video Player" at bounding box center [552, 299] width 42 height 42
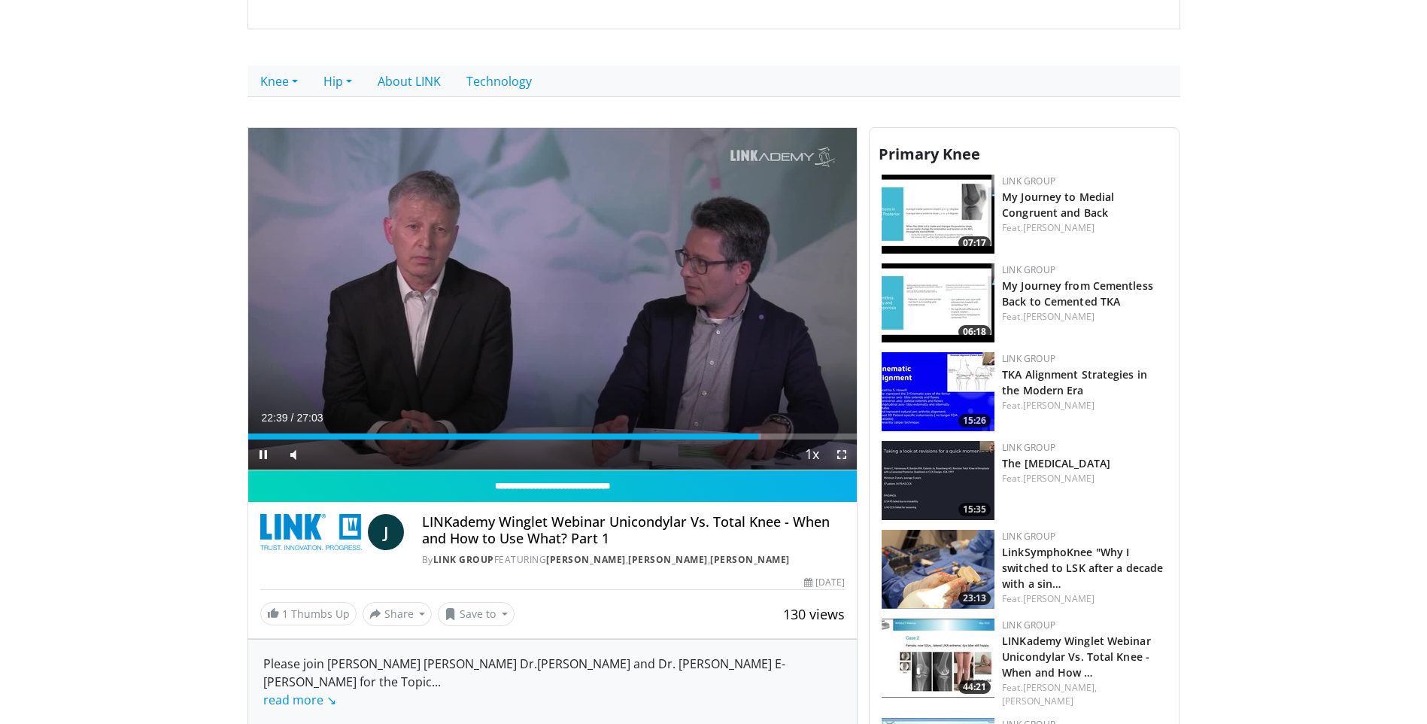
click at [839, 451] on span "Video Player" at bounding box center [842, 454] width 30 height 30
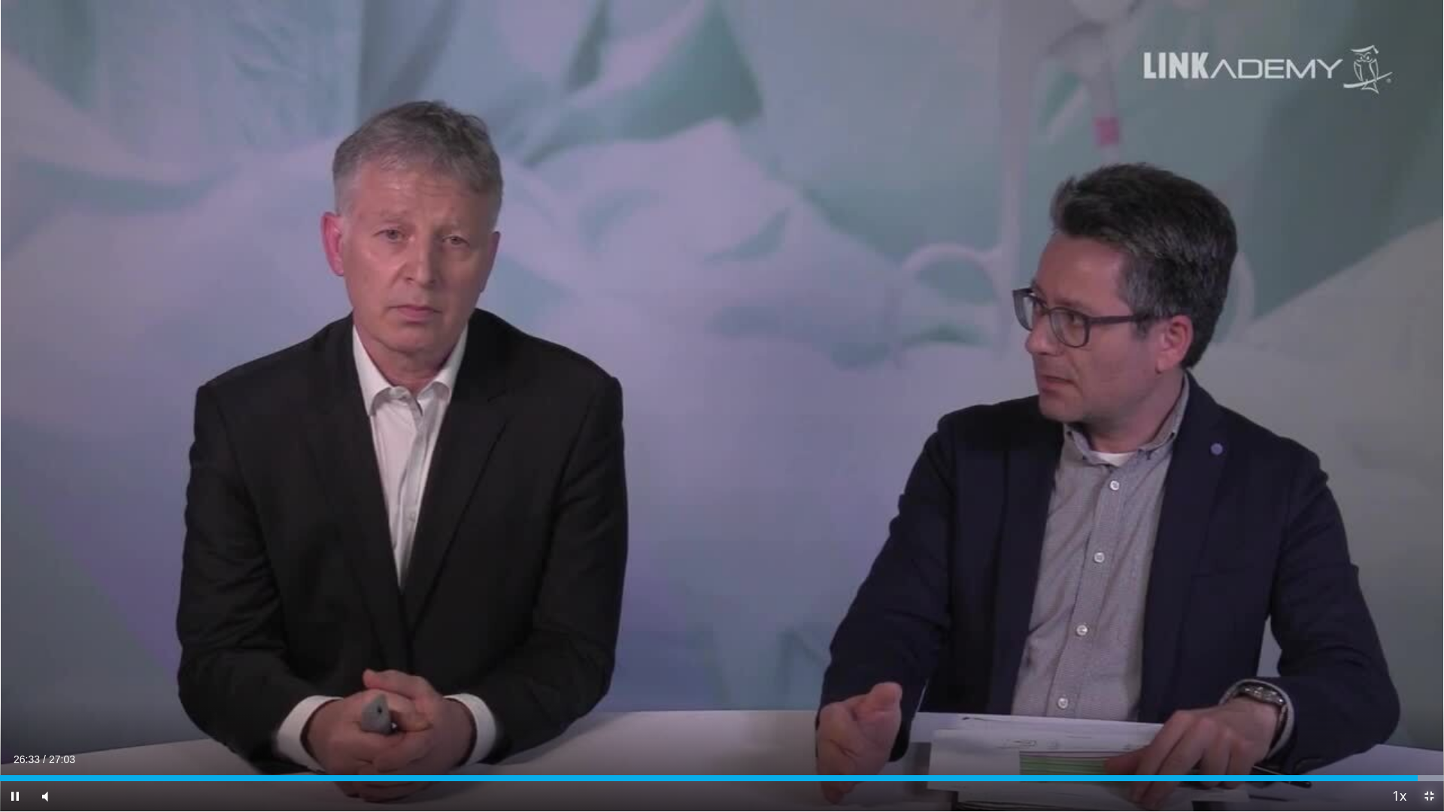
click at [1423, 723] on span "Video Player" at bounding box center [1429, 796] width 30 height 30
